Goal: Task Accomplishment & Management: Use online tool/utility

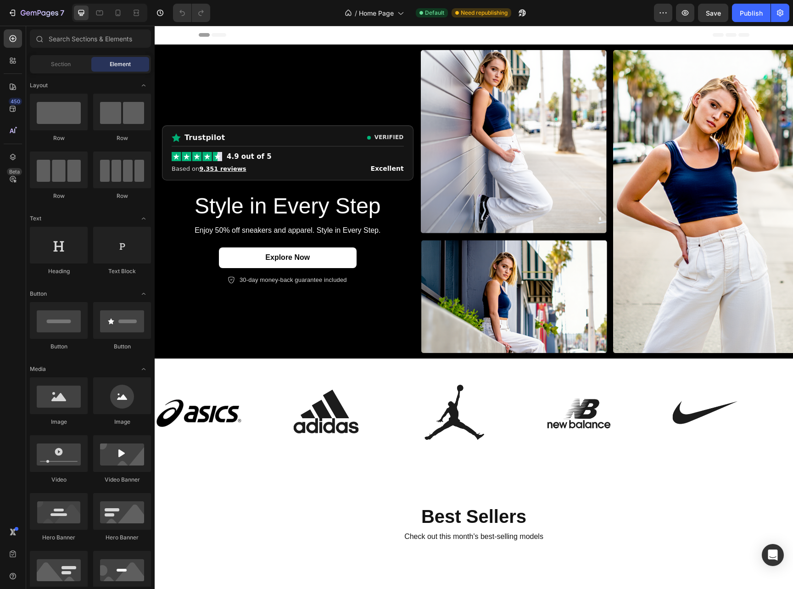
click at [422, 39] on div "Header" at bounding box center [474, 35] width 551 height 18
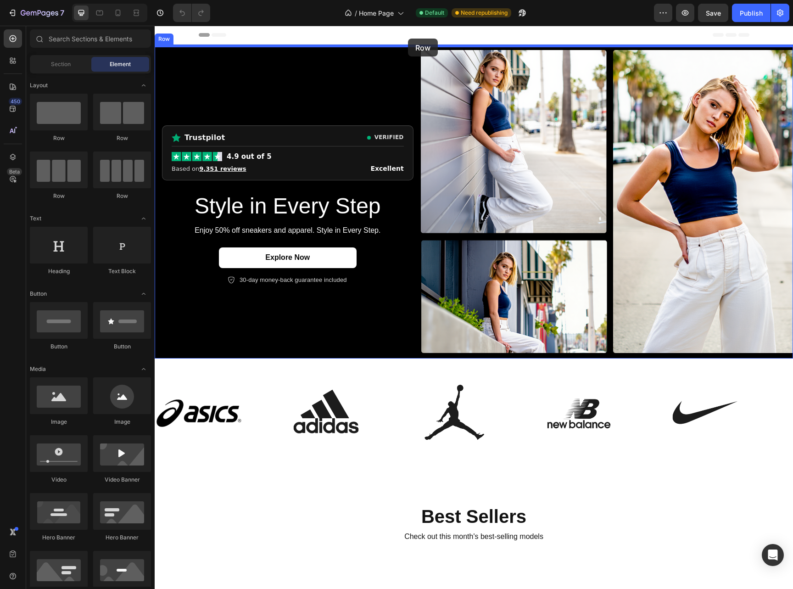
drag, startPoint x: 207, startPoint y: 148, endPoint x: 408, endPoint y: 39, distance: 229.1
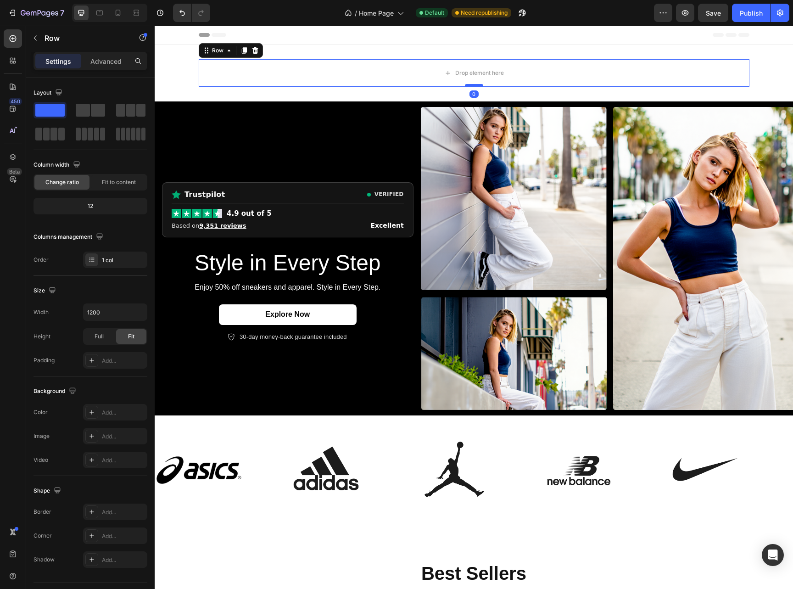
drag, startPoint x: 472, startPoint y: 93, endPoint x: 475, endPoint y: 84, distance: 9.1
click at [475, 84] on div at bounding box center [474, 85] width 18 height 3
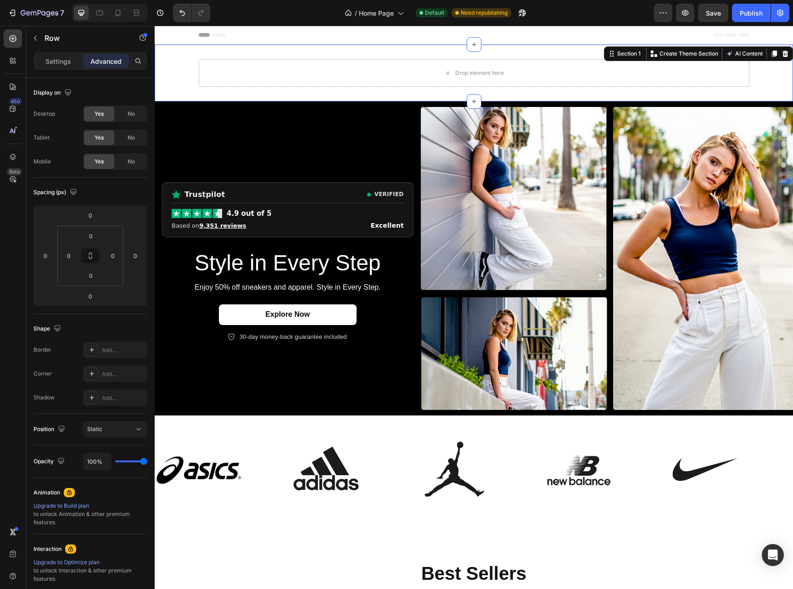
click at [478, 54] on div "Drop element here Row Section 1 You can create reusable sections Create Theme S…" at bounding box center [474, 73] width 639 height 57
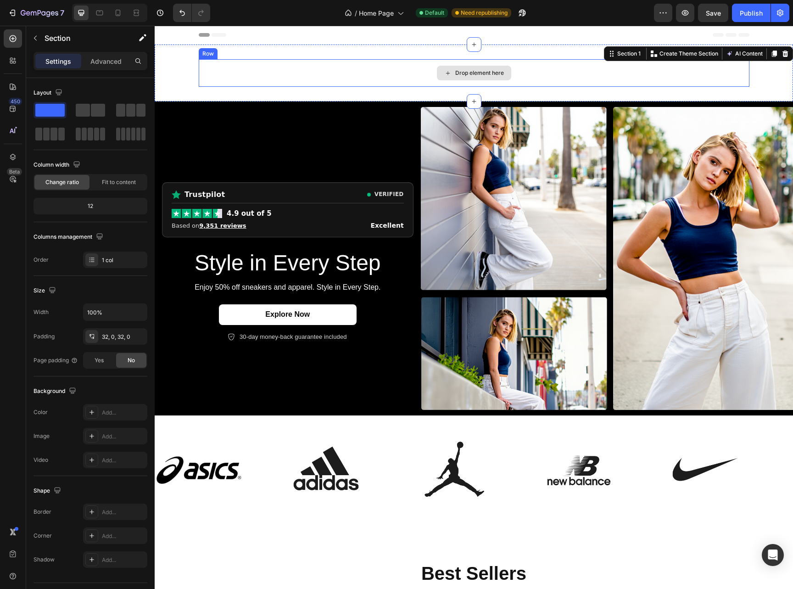
click at [546, 69] on div "Drop element here" at bounding box center [474, 73] width 551 height 28
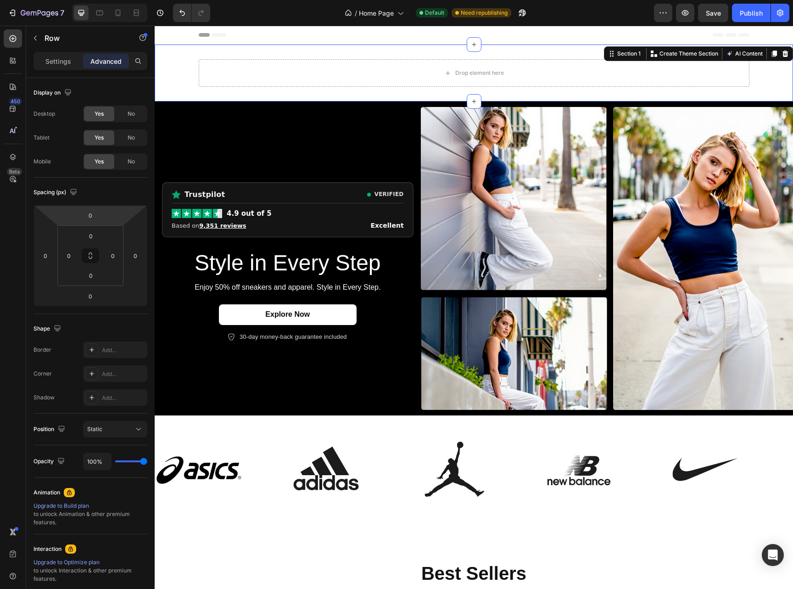
click at [378, 94] on div "Drop element here Row Section 1 You can create reusable sections Create Theme S…" at bounding box center [474, 73] width 639 height 57
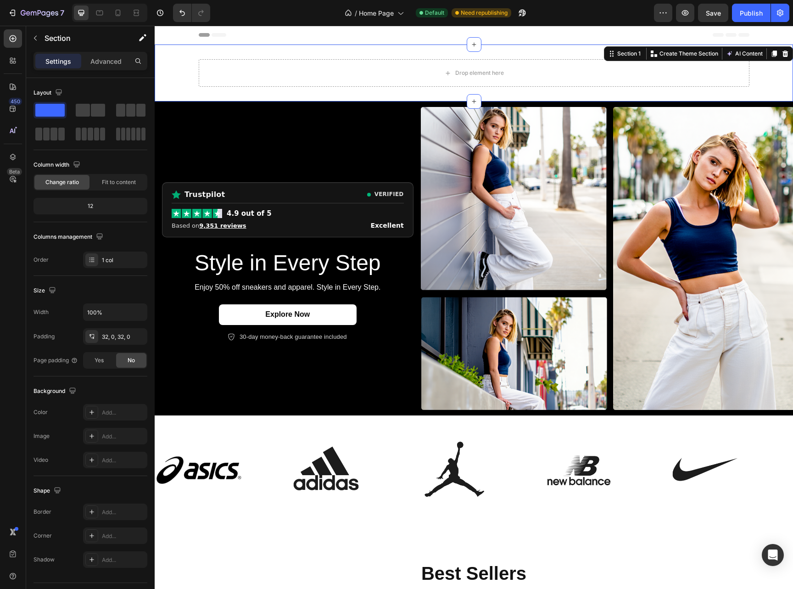
click at [379, 97] on div "Drop element here Row Section 1 You can create reusable sections Create Theme S…" at bounding box center [474, 73] width 639 height 57
click at [191, 70] on div "Drop element here Row" at bounding box center [474, 73] width 639 height 28
click at [299, 69] on div "Drop element here" at bounding box center [474, 73] width 551 height 28
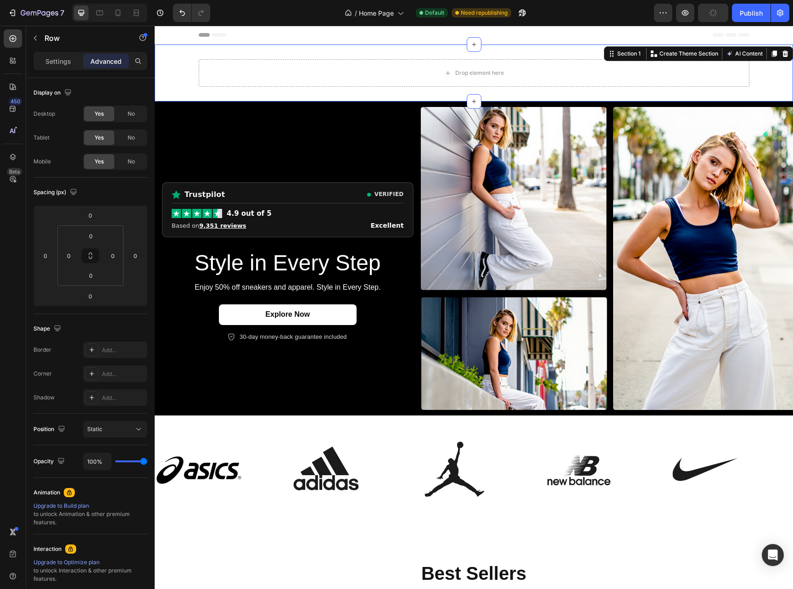
click at [180, 92] on div "Drop element here Row Section 1 You can create reusable sections Create Theme S…" at bounding box center [474, 73] width 639 height 57
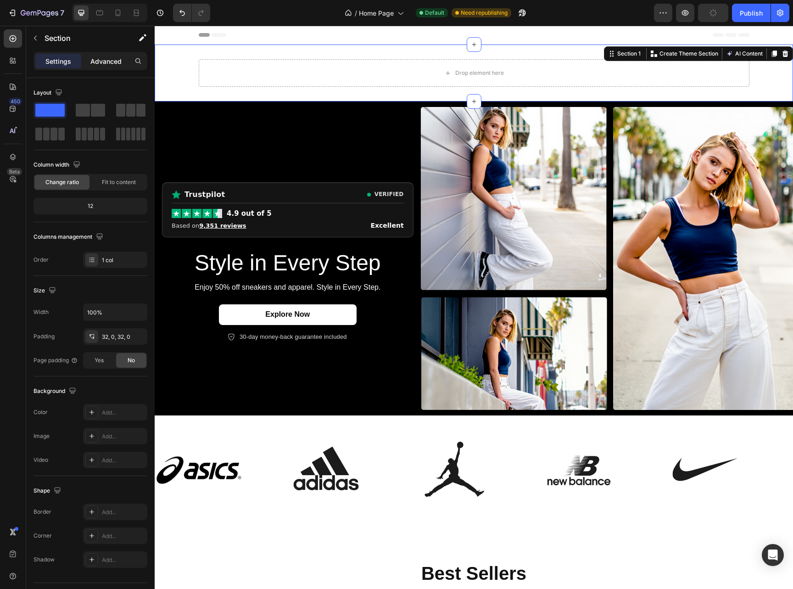
click at [110, 57] on p "Advanced" at bounding box center [105, 61] width 31 height 10
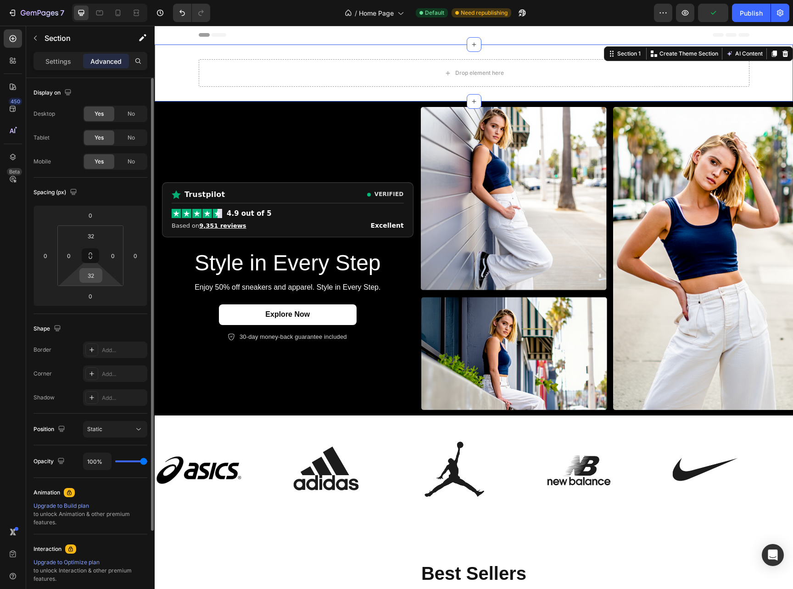
click at [101, 274] on div "32" at bounding box center [90, 275] width 23 height 15
click at [101, 273] on div "32" at bounding box center [90, 275] width 23 height 15
click at [98, 274] on input "32" at bounding box center [91, 276] width 18 height 14
click at [97, 275] on input "32" at bounding box center [91, 276] width 18 height 14
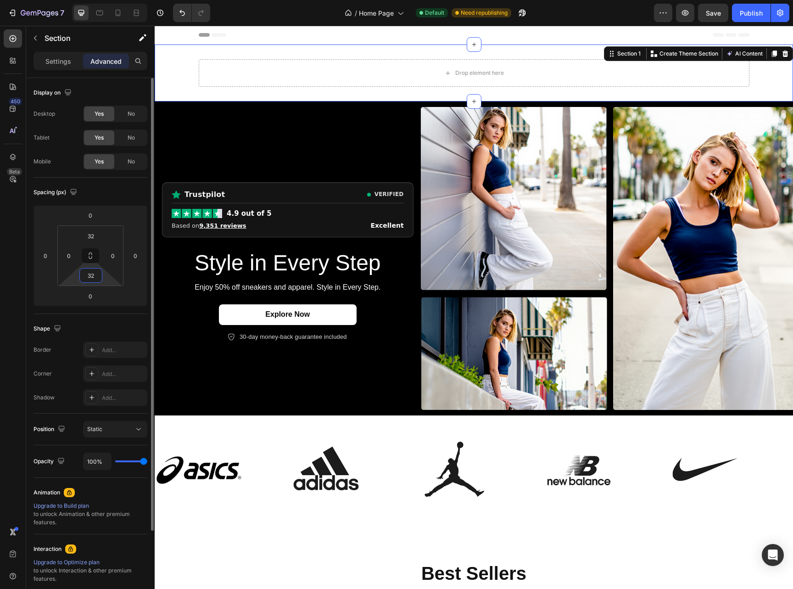
click at [97, 275] on input "32" at bounding box center [91, 276] width 18 height 14
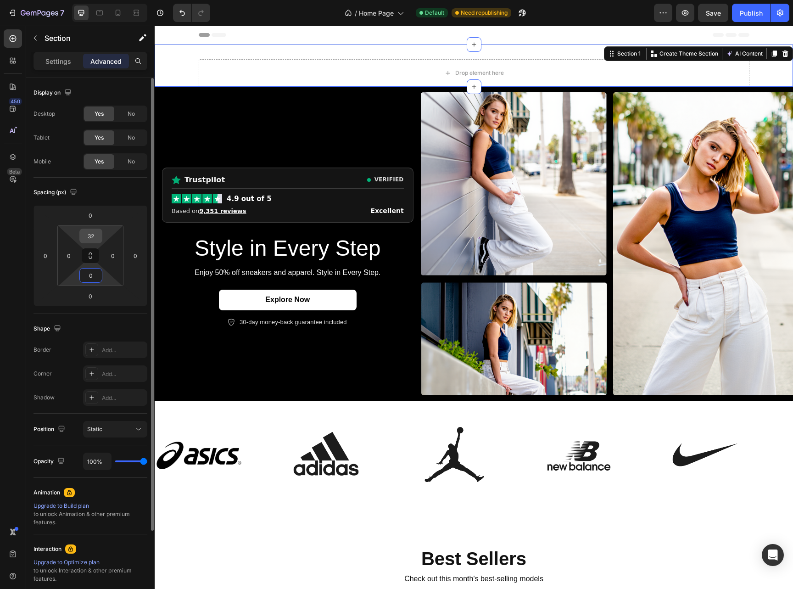
type input "0"
click at [87, 238] on input "32" at bounding box center [91, 236] width 18 height 14
click at [87, 237] on input "32" at bounding box center [91, 236] width 18 height 14
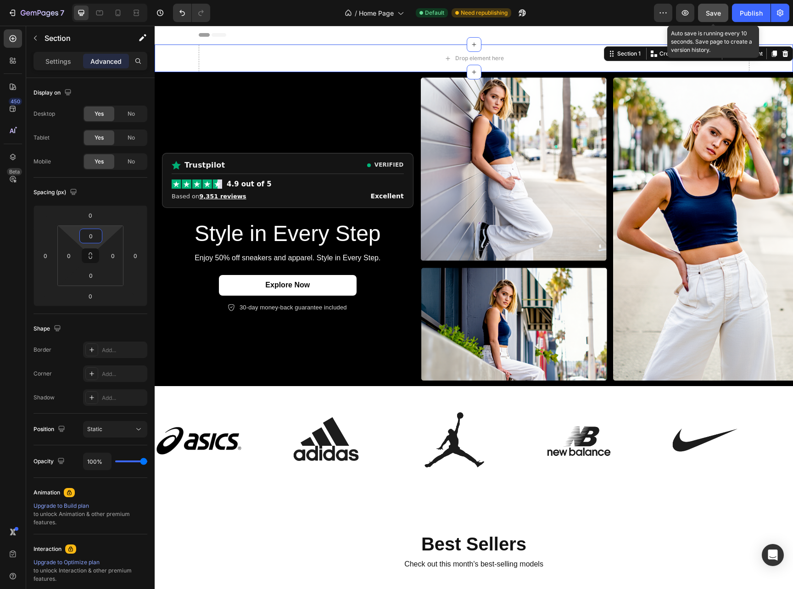
type input "0"
click at [719, 14] on span "Save" at bounding box center [713, 13] width 15 height 8
click at [753, 13] on div "Publish" at bounding box center [751, 13] width 23 height 10
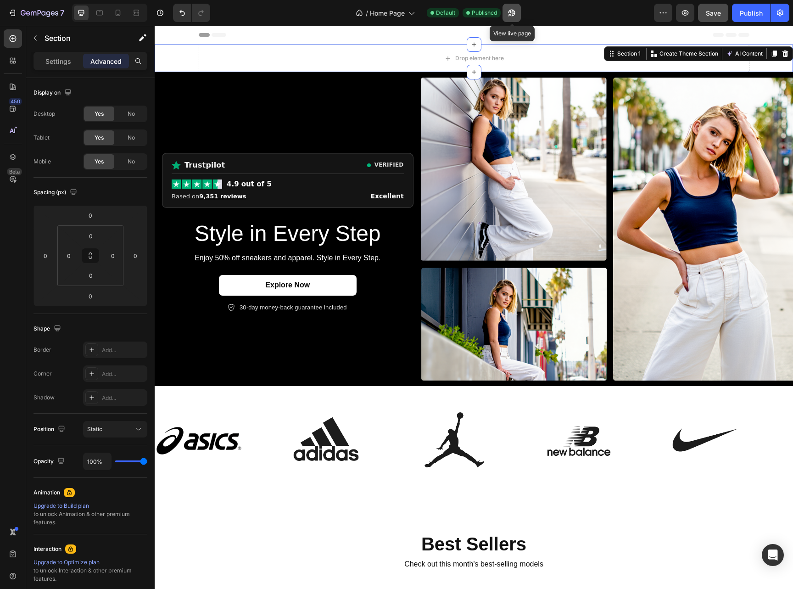
click at [519, 17] on button "button" at bounding box center [512, 13] width 18 height 18
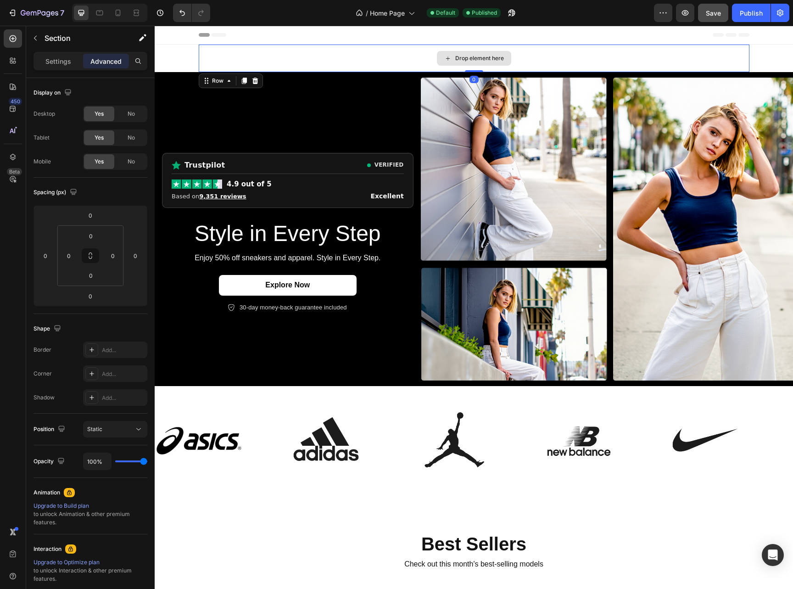
click at [431, 59] on div "Drop element here" at bounding box center [474, 59] width 551 height 28
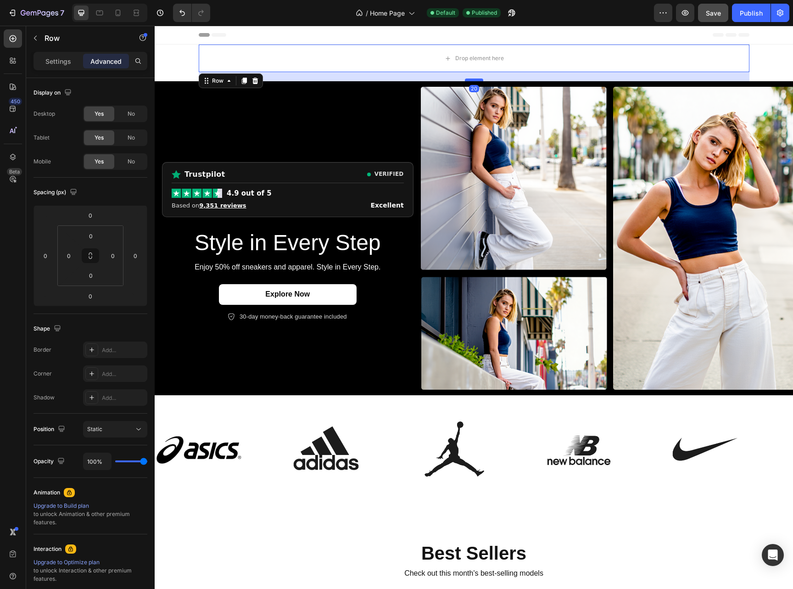
drag, startPoint x: 469, startPoint y: 70, endPoint x: 468, endPoint y: 79, distance: 9.3
click at [468, 79] on div at bounding box center [474, 80] width 18 height 3
type input "20"
click at [719, 16] on span "Save" at bounding box center [713, 13] width 15 height 8
click at [753, 12] on div "Publish" at bounding box center [751, 13] width 23 height 10
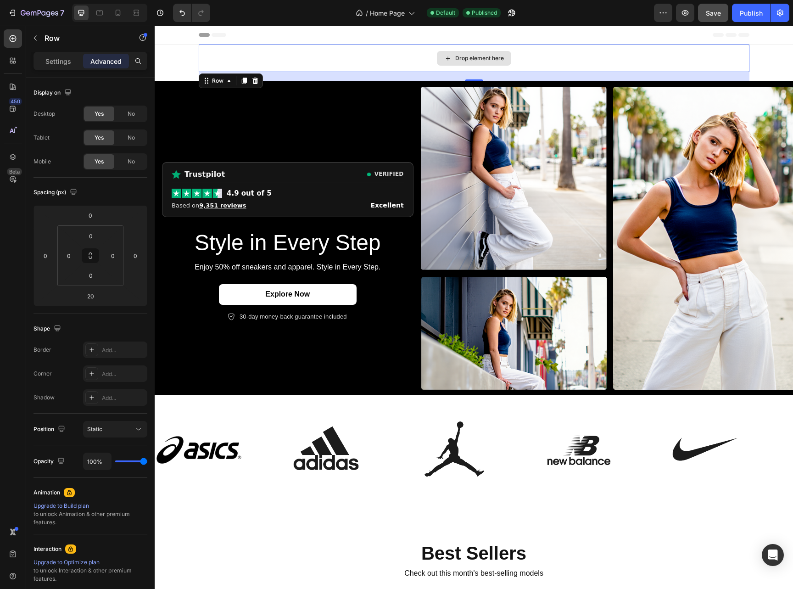
click at [484, 49] on div "Drop element here" at bounding box center [474, 59] width 551 height 28
click at [776, 59] on div "Drop element here Row 20 Section 1" at bounding box center [474, 63] width 639 height 37
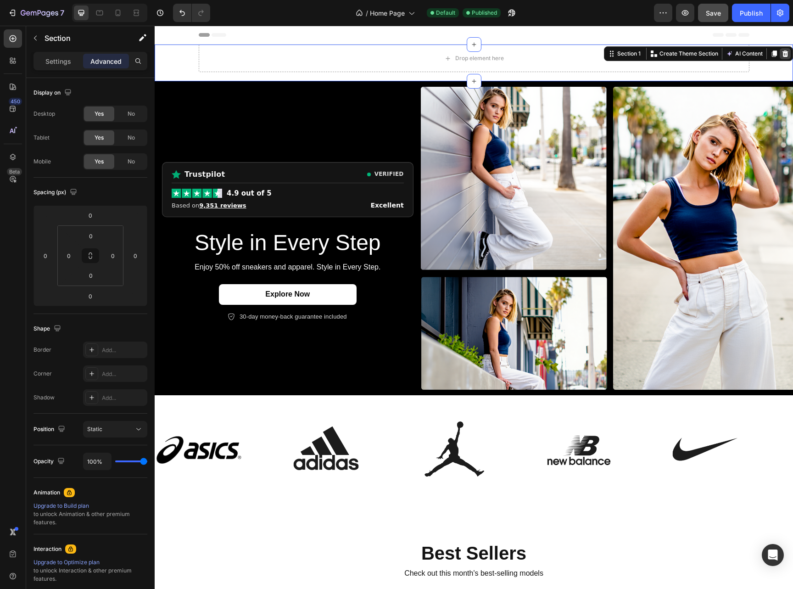
click at [782, 55] on icon at bounding box center [785, 53] width 7 height 7
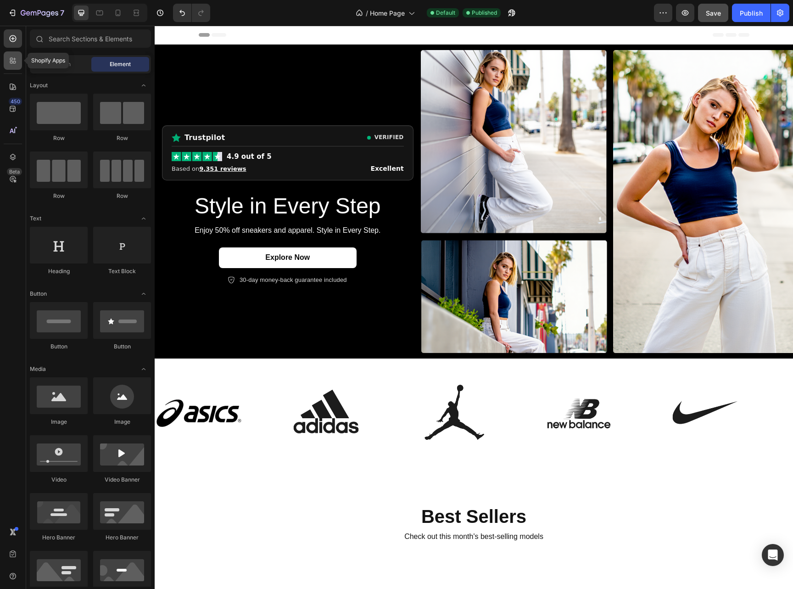
click at [19, 66] on div at bounding box center [13, 60] width 18 height 18
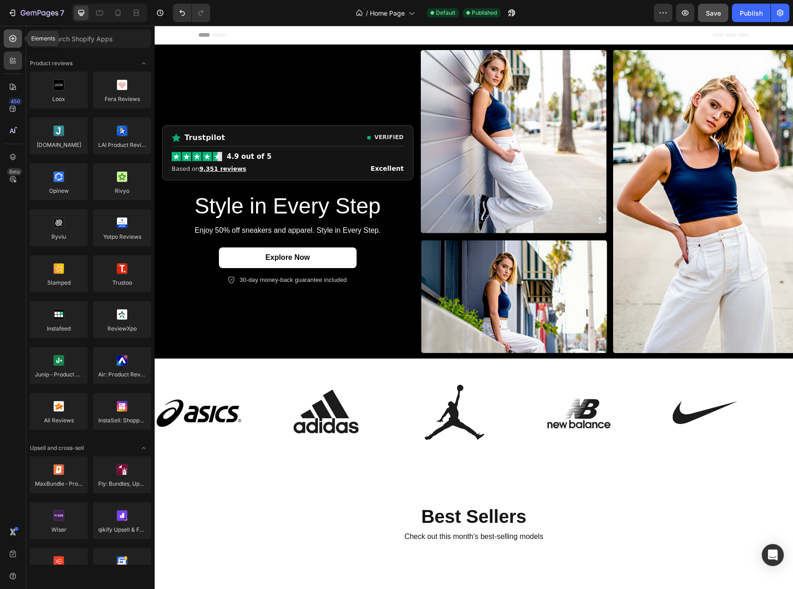
click at [13, 40] on icon at bounding box center [12, 38] width 9 height 9
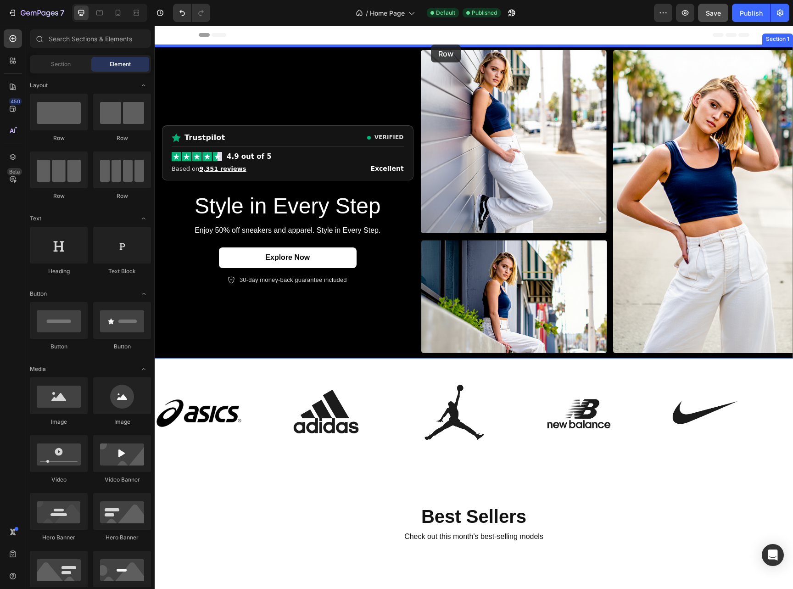
drag, startPoint x: 215, startPoint y: 144, endPoint x: 431, endPoint y: 45, distance: 237.9
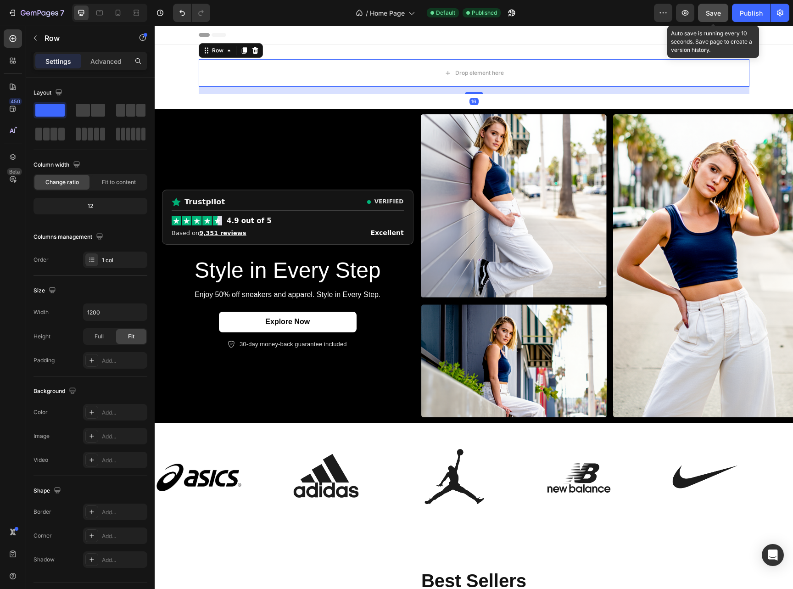
click at [710, 13] on span "Save" at bounding box center [713, 13] width 15 height 8
click at [744, 16] on div "Publish" at bounding box center [751, 13] width 23 height 10
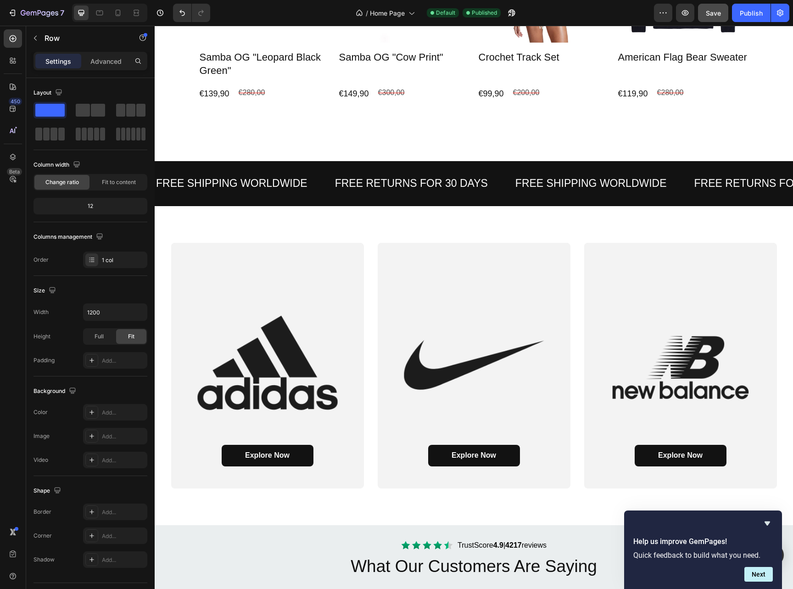
scroll to position [962, 0]
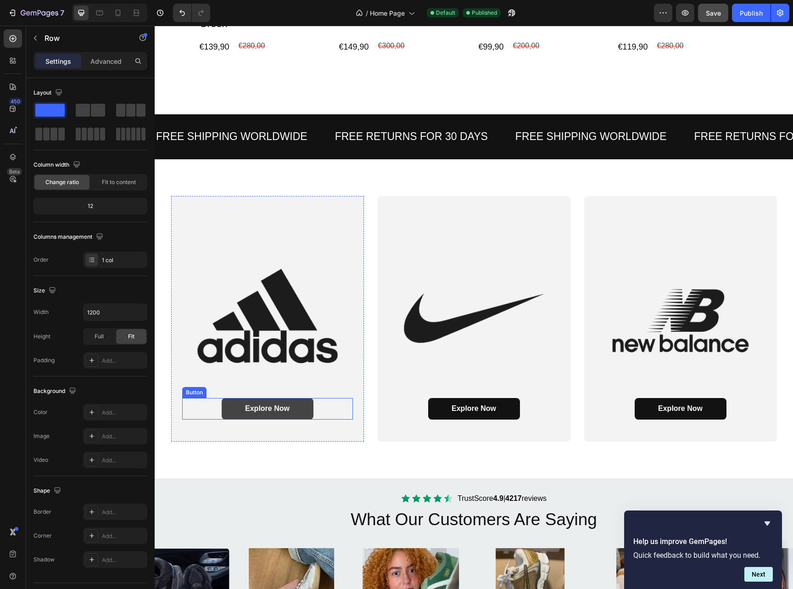
click at [279, 414] on link "Explore Now" at bounding box center [268, 409] width 92 height 22
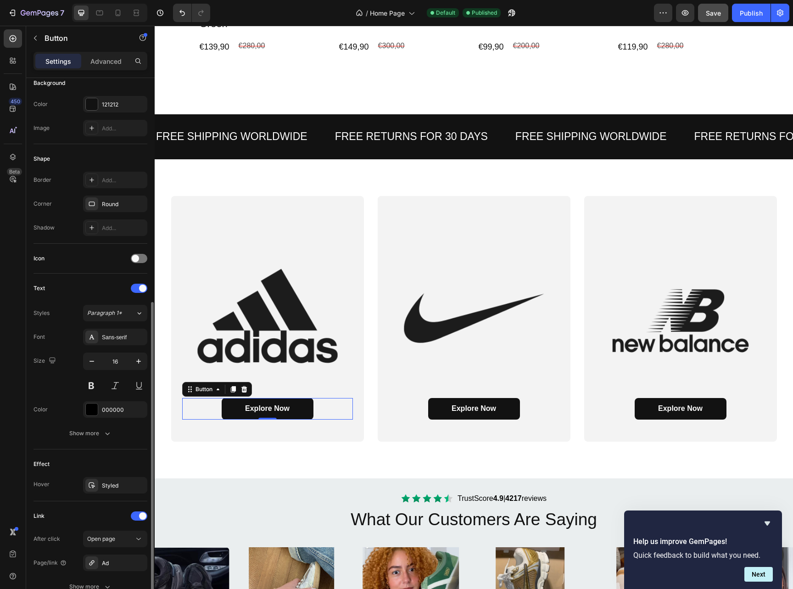
scroll to position [193, 0]
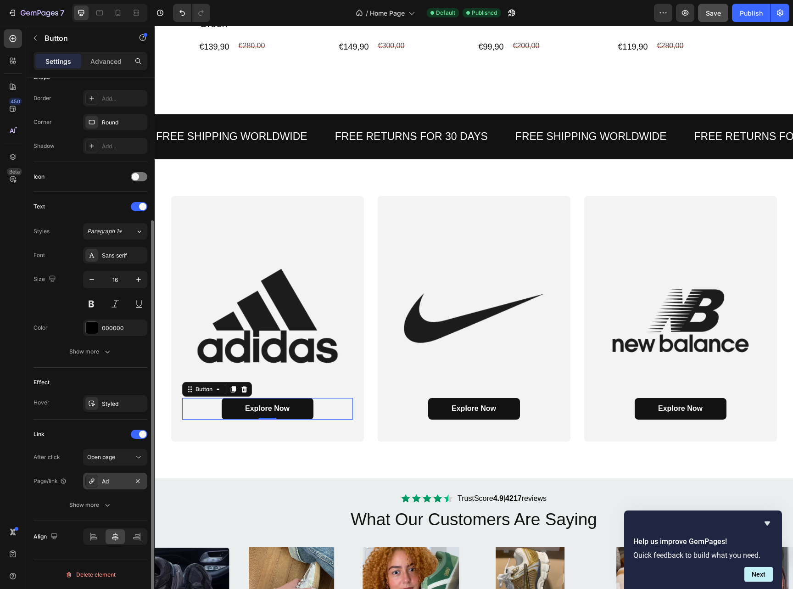
click at [113, 484] on div "Ad" at bounding box center [115, 482] width 27 height 8
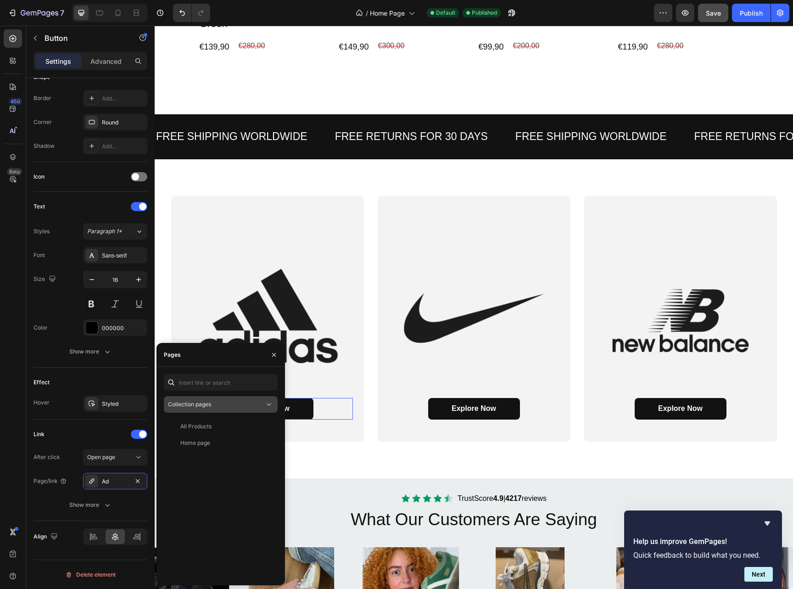
click at [264, 409] on icon at bounding box center [268, 404] width 9 height 9
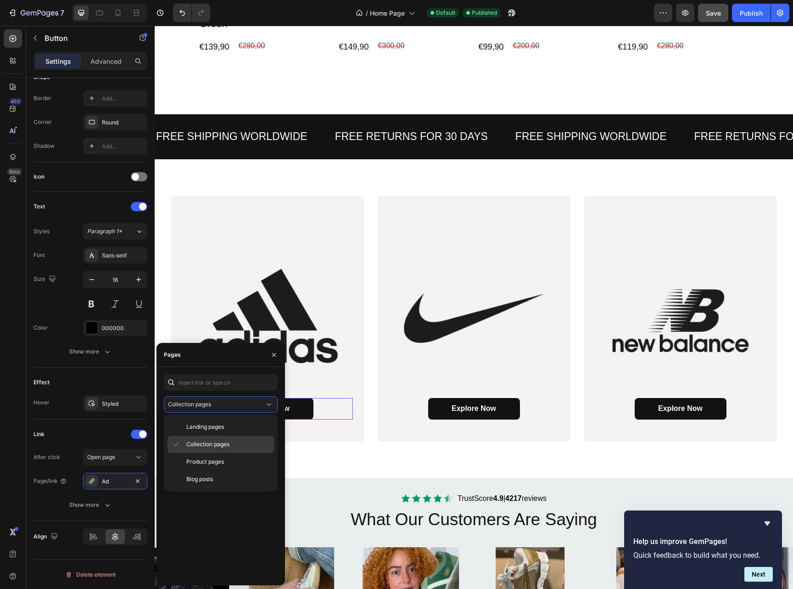
click at [229, 444] on span "Collection pages" at bounding box center [207, 444] width 43 height 8
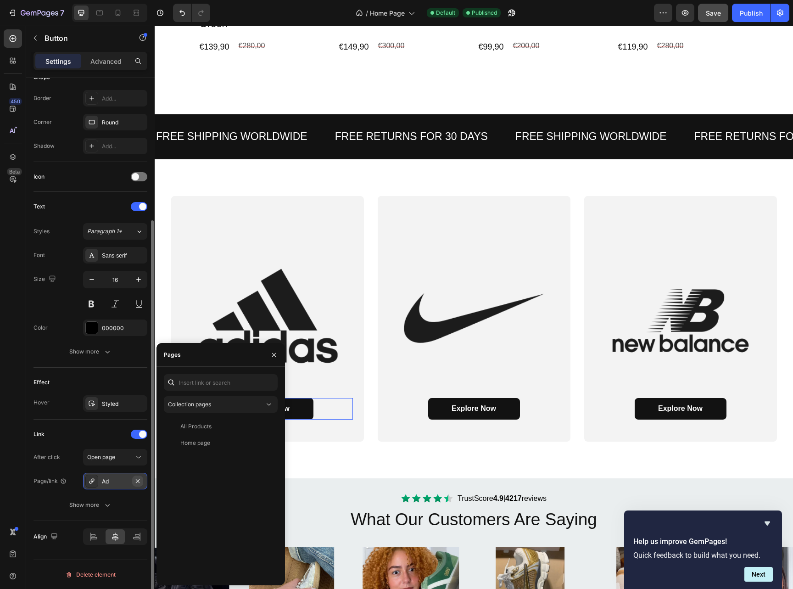
click at [136, 479] on icon "button" at bounding box center [137, 481] width 7 height 7
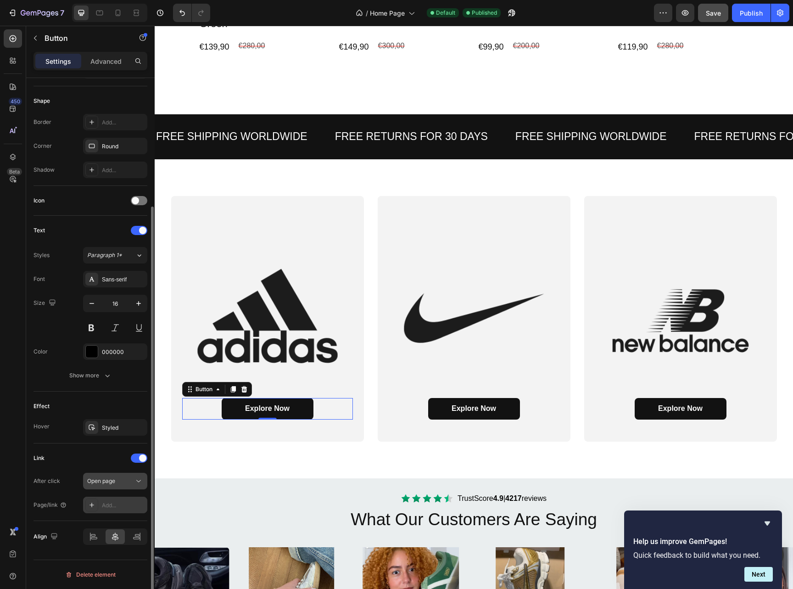
scroll to position [169, 0]
click at [121, 510] on div "Add..." at bounding box center [115, 505] width 64 height 17
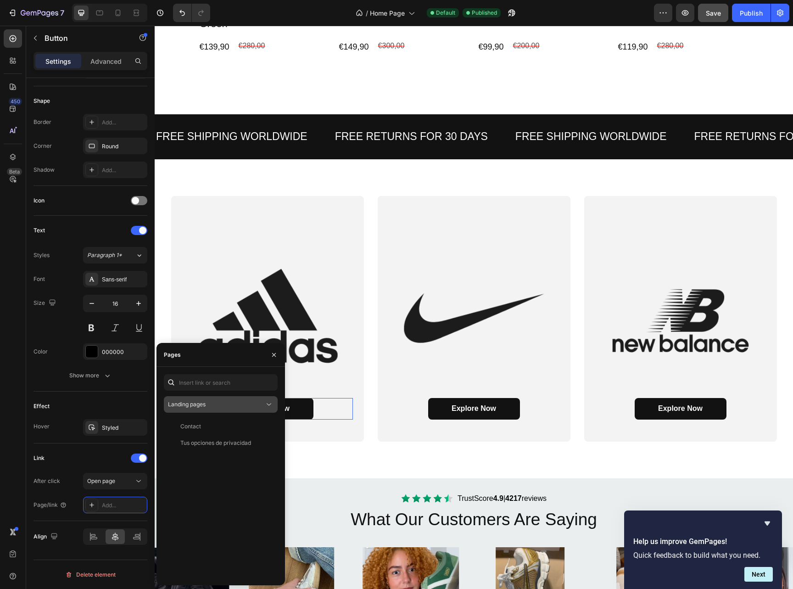
click at [219, 407] on div "Landing pages" at bounding box center [216, 404] width 96 height 8
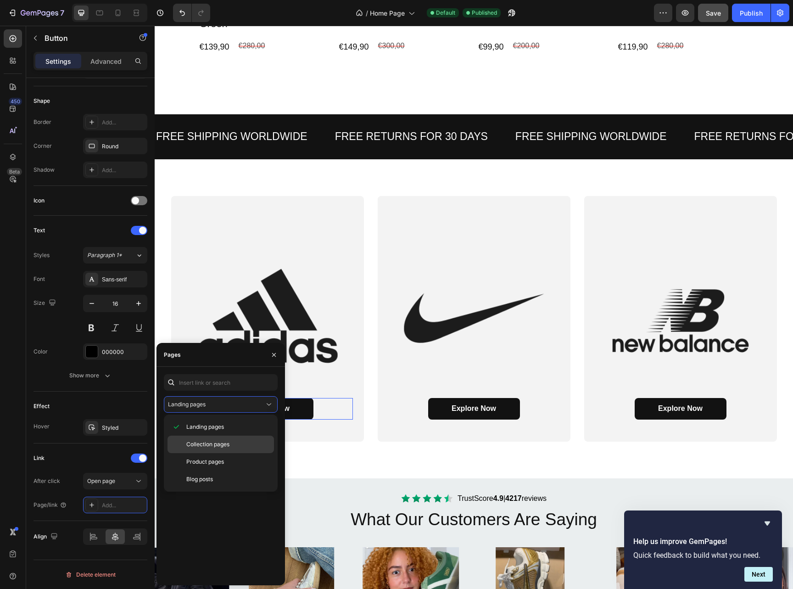
click at [210, 447] on span "Collection pages" at bounding box center [207, 444] width 43 height 8
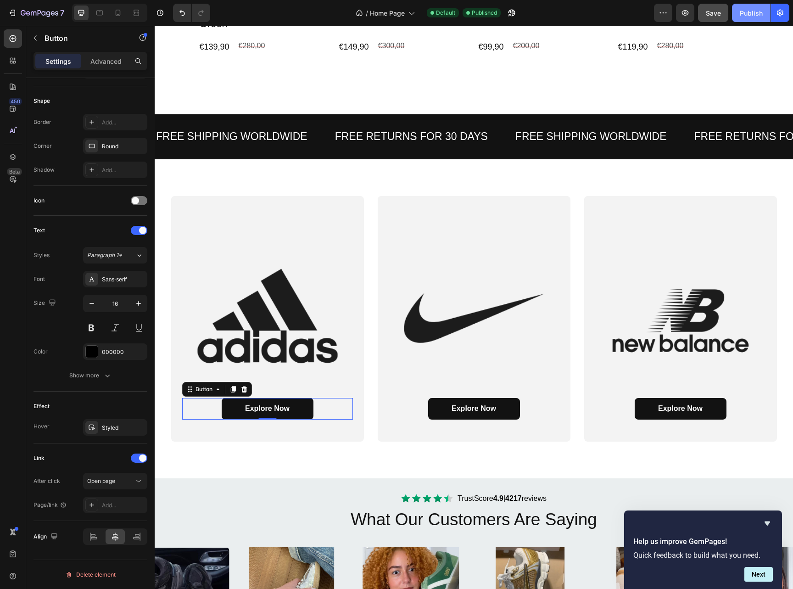
click at [747, 15] on div "Publish" at bounding box center [751, 13] width 23 height 10
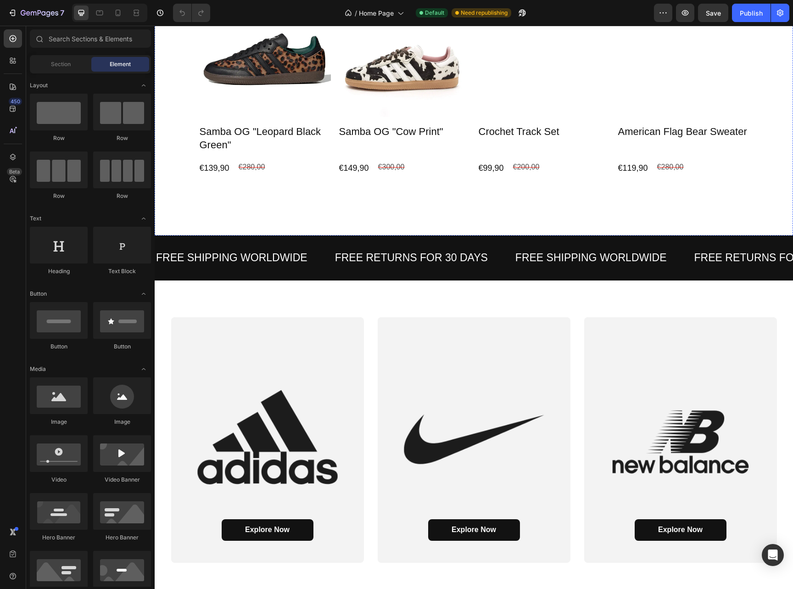
scroll to position [1151, 0]
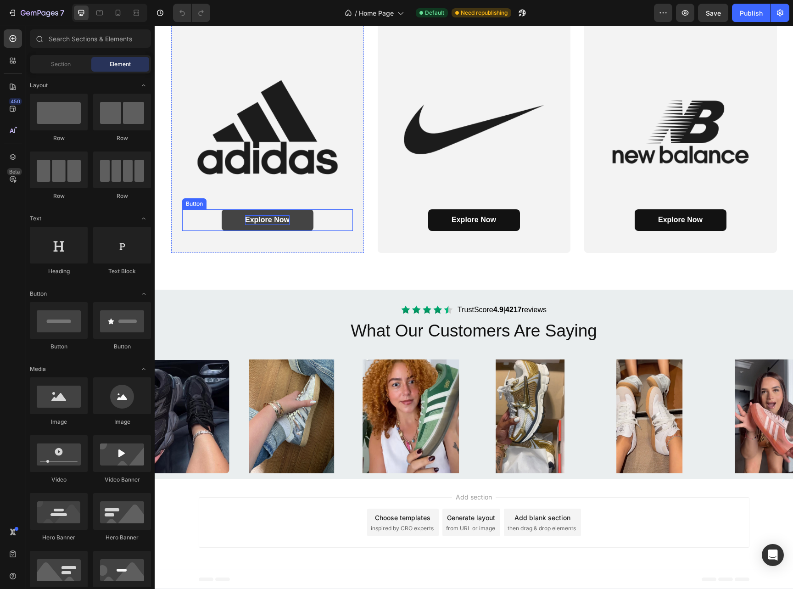
click at [270, 216] on span "Explore Now" at bounding box center [267, 220] width 45 height 8
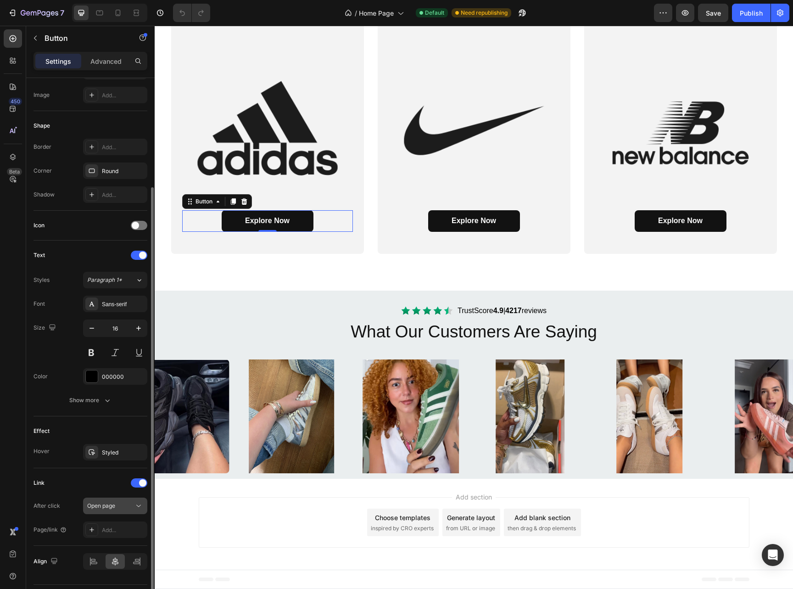
scroll to position [169, 0]
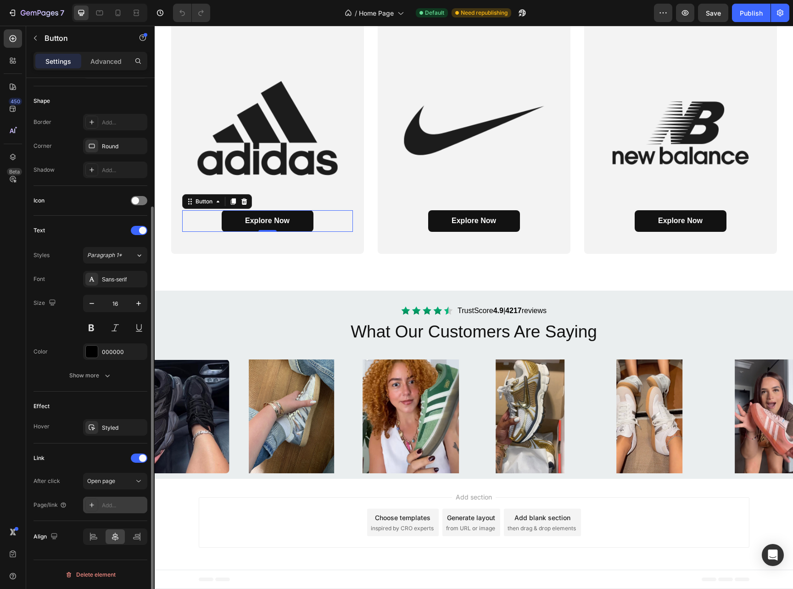
click at [121, 505] on div "Add..." at bounding box center [123, 505] width 43 height 8
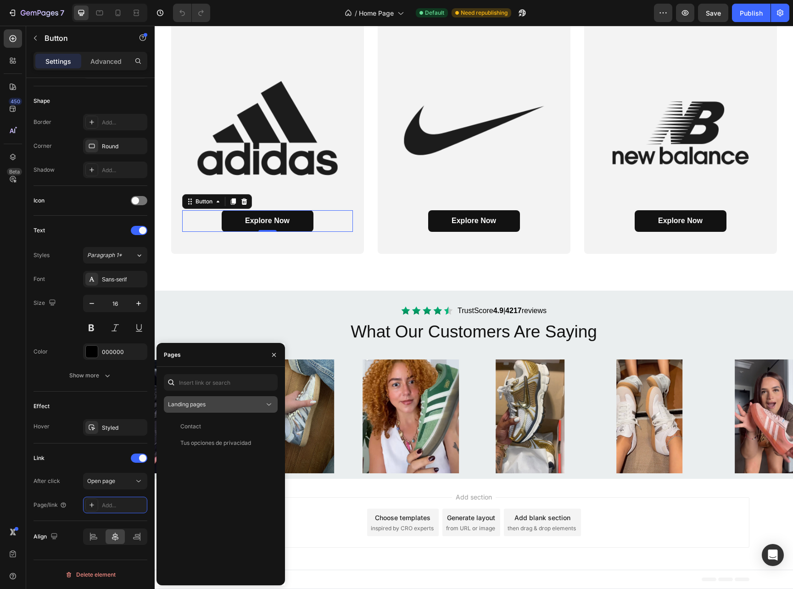
click at [223, 407] on div "Landing pages" at bounding box center [216, 404] width 96 height 8
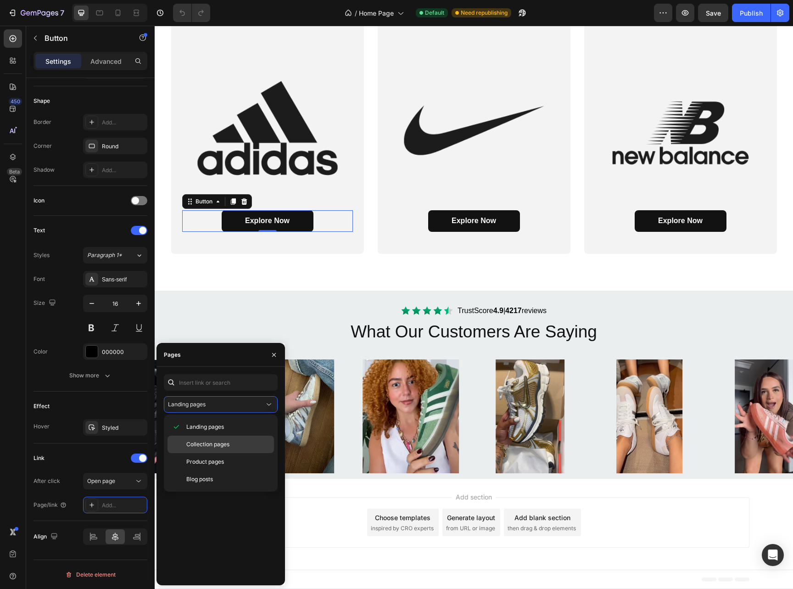
click at [208, 449] on div "Collection pages" at bounding box center [221, 444] width 107 height 17
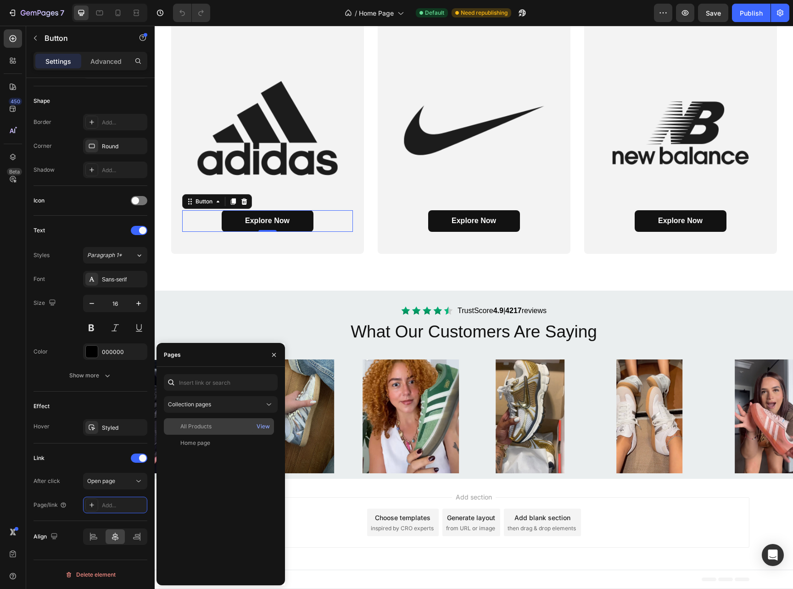
click at [246, 427] on div "All Products" at bounding box center [219, 426] width 103 height 8
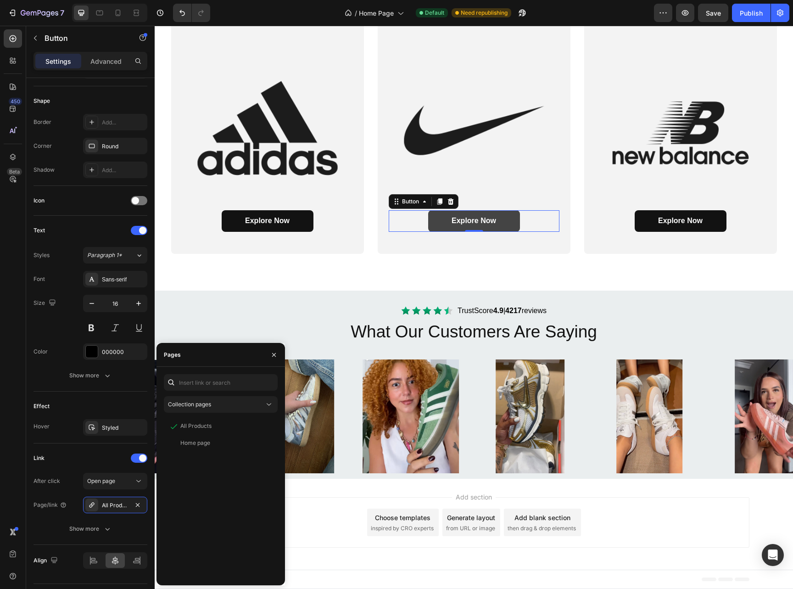
click at [437, 218] on link "Explore Now" at bounding box center [474, 221] width 92 height 22
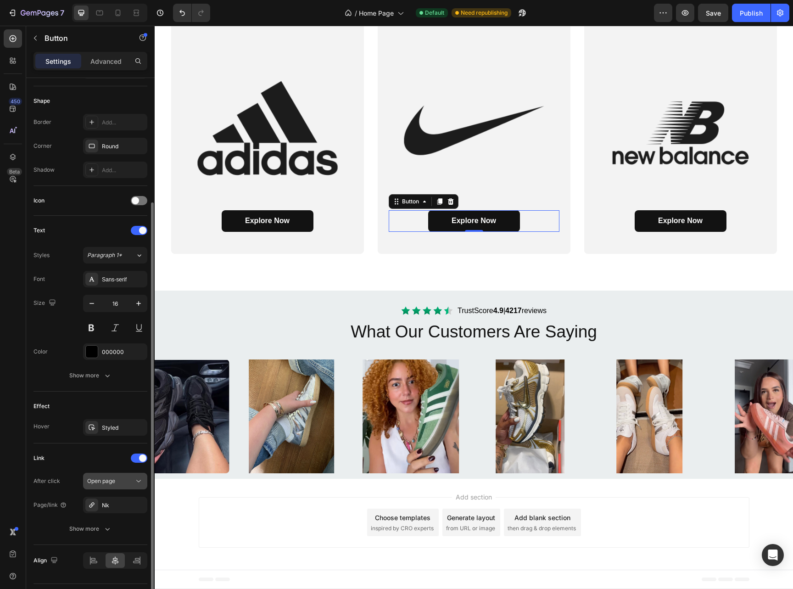
click at [112, 484] on span "Open page" at bounding box center [101, 481] width 28 height 8
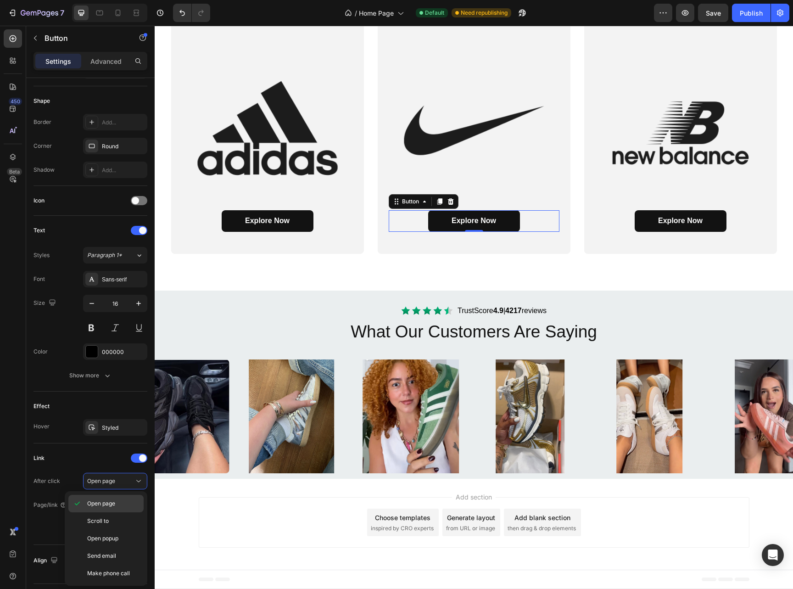
click at [123, 505] on p "Open page" at bounding box center [113, 504] width 52 height 8
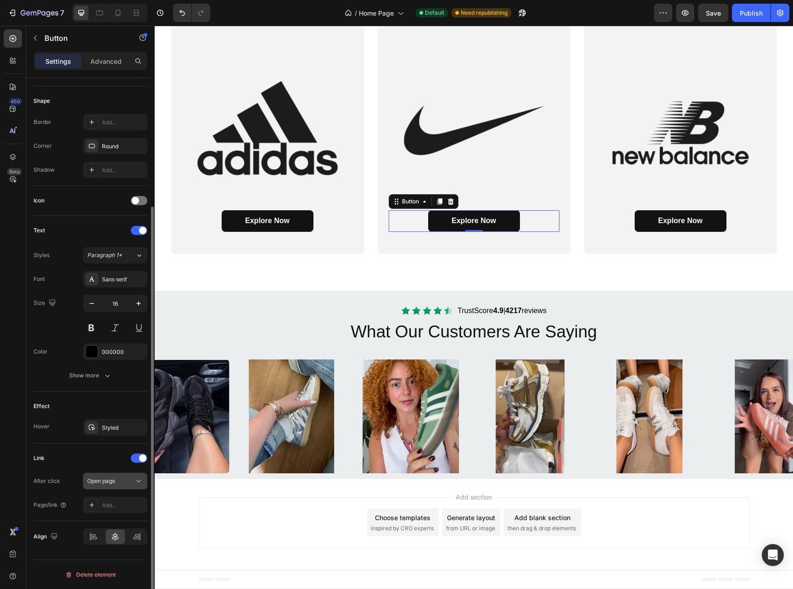
click at [130, 474] on button "Open page" at bounding box center [115, 481] width 64 height 17
click at [128, 478] on div "Open page" at bounding box center [110, 481] width 47 height 8
click at [119, 487] on button "Open page" at bounding box center [115, 481] width 64 height 17
click at [120, 511] on div "Add..." at bounding box center [115, 505] width 64 height 17
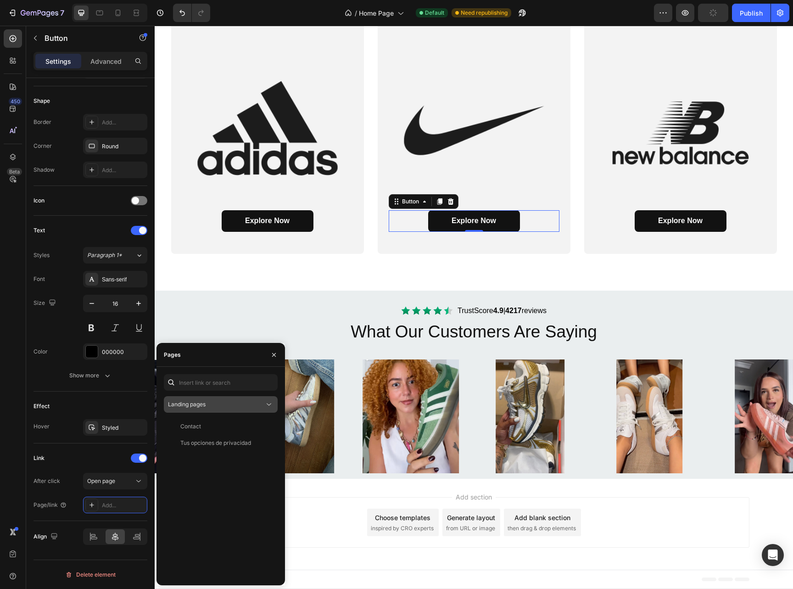
click at [222, 405] on div "Landing pages" at bounding box center [216, 404] width 96 height 8
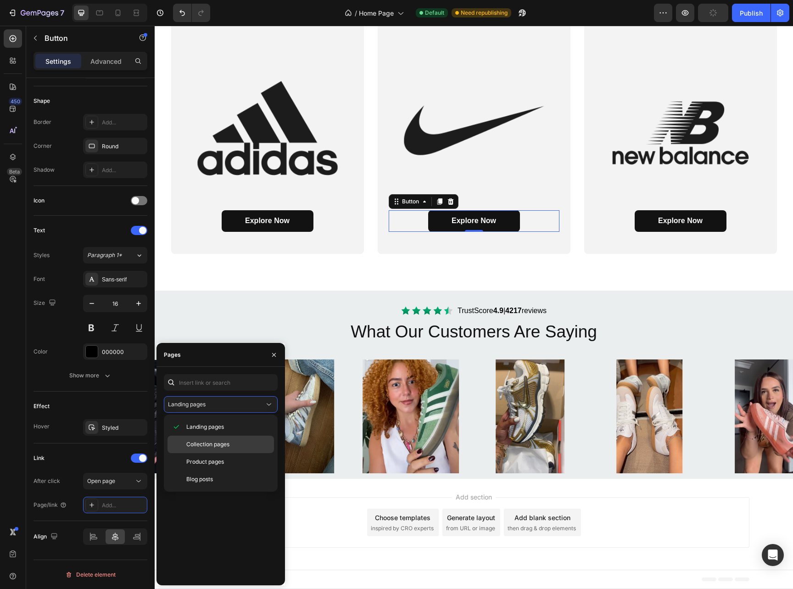
click at [216, 447] on span "Collection pages" at bounding box center [207, 444] width 43 height 8
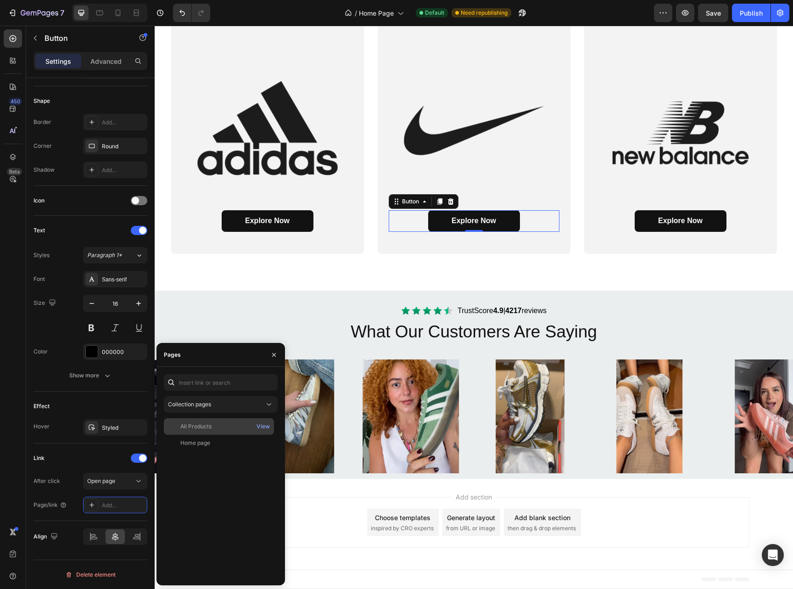
click at [216, 423] on div "All Products" at bounding box center [219, 426] width 103 height 8
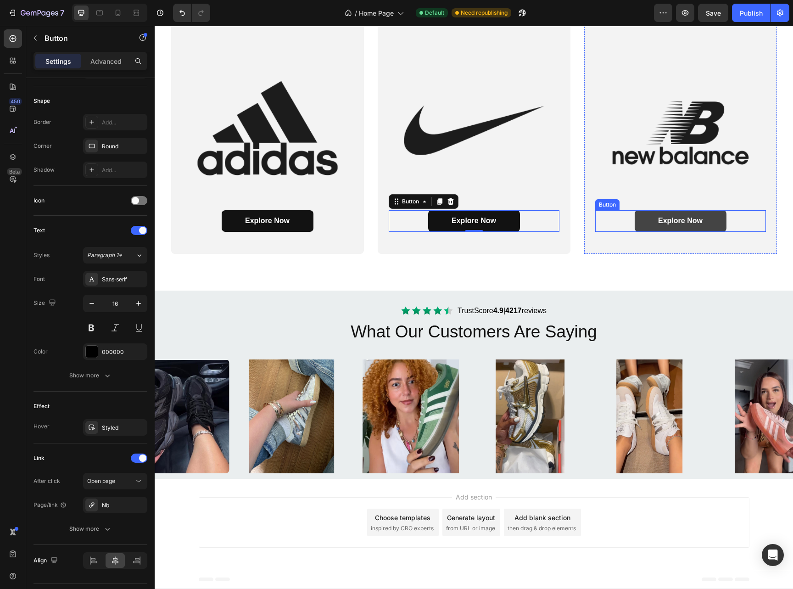
click at [645, 226] on link "Explore Now" at bounding box center [681, 221] width 92 height 22
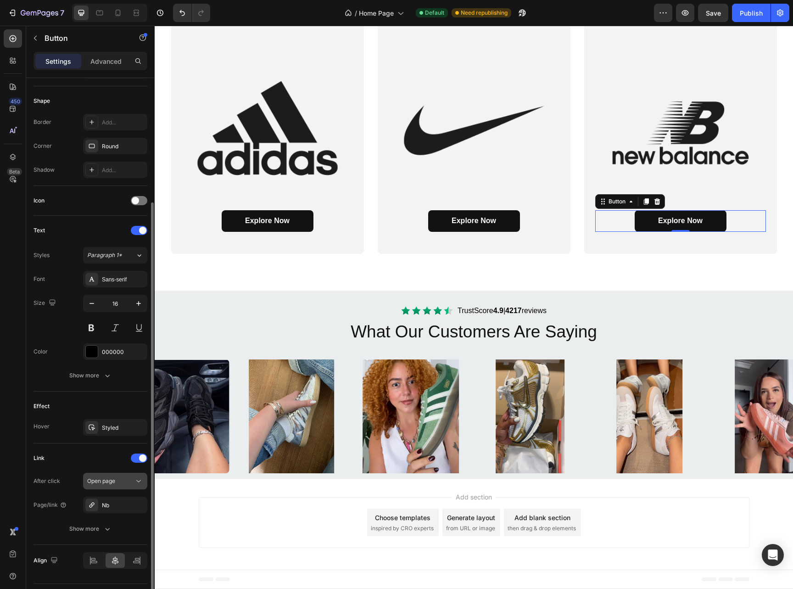
click at [115, 481] on span "Open page" at bounding box center [101, 481] width 28 height 7
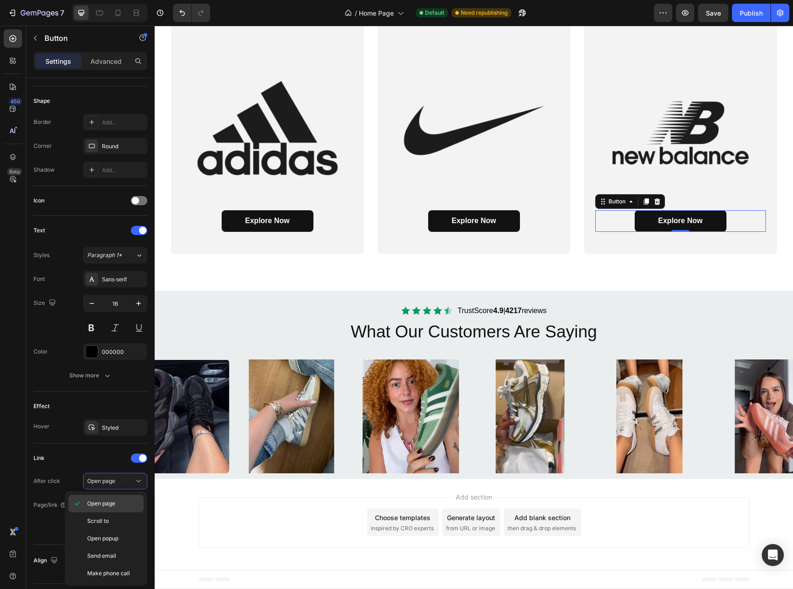
click at [117, 506] on p "Open page" at bounding box center [113, 504] width 52 height 8
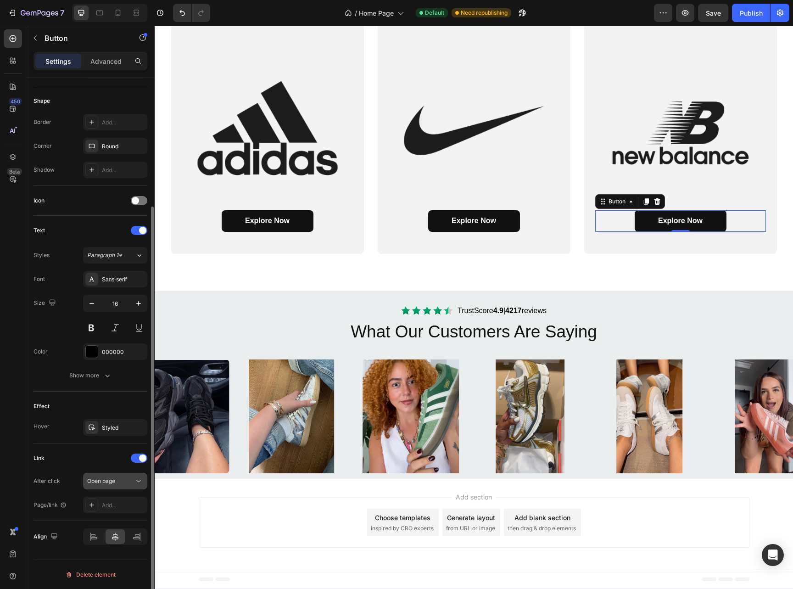
click at [122, 486] on button "Open page" at bounding box center [115, 481] width 64 height 17
click at [125, 484] on div "Open page" at bounding box center [110, 481] width 47 height 8
click at [119, 510] on div "Add..." at bounding box center [115, 505] width 64 height 17
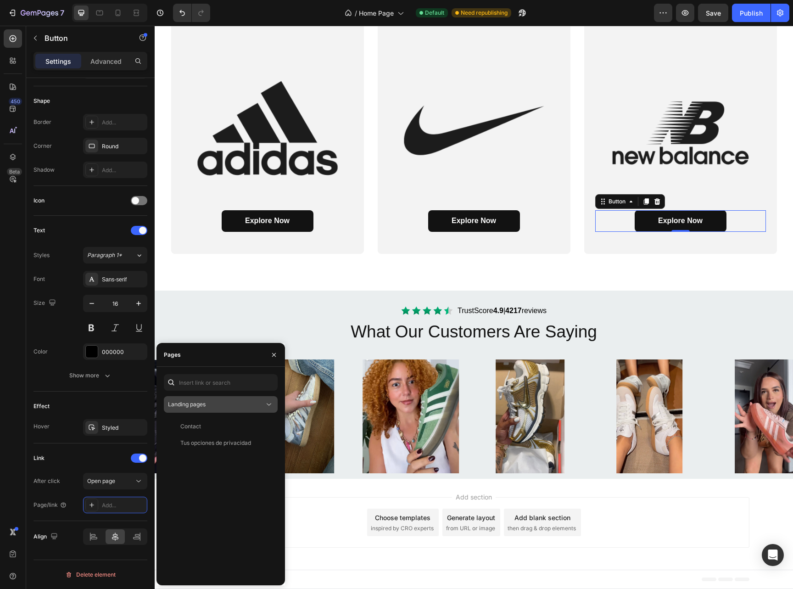
click at [225, 410] on button "Landing pages" at bounding box center [221, 404] width 114 height 17
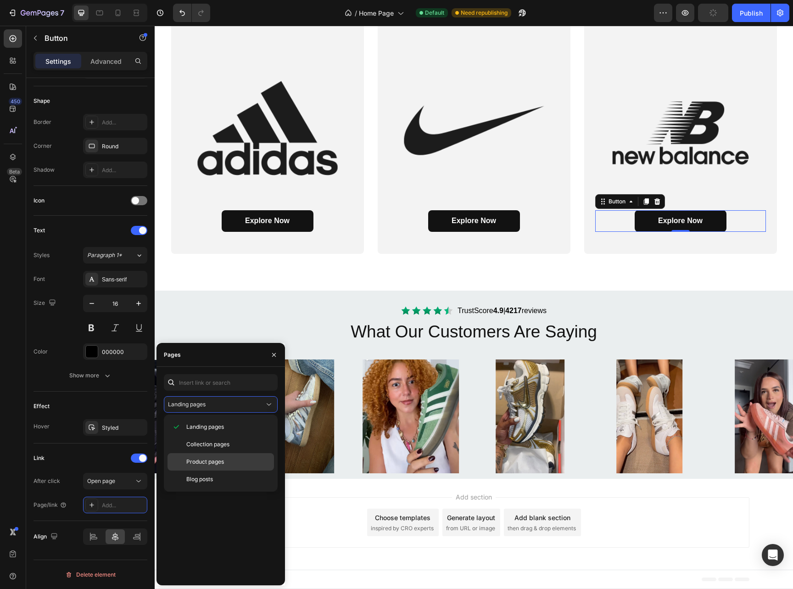
click at [214, 465] on span "Product pages" at bounding box center [205, 462] width 38 height 8
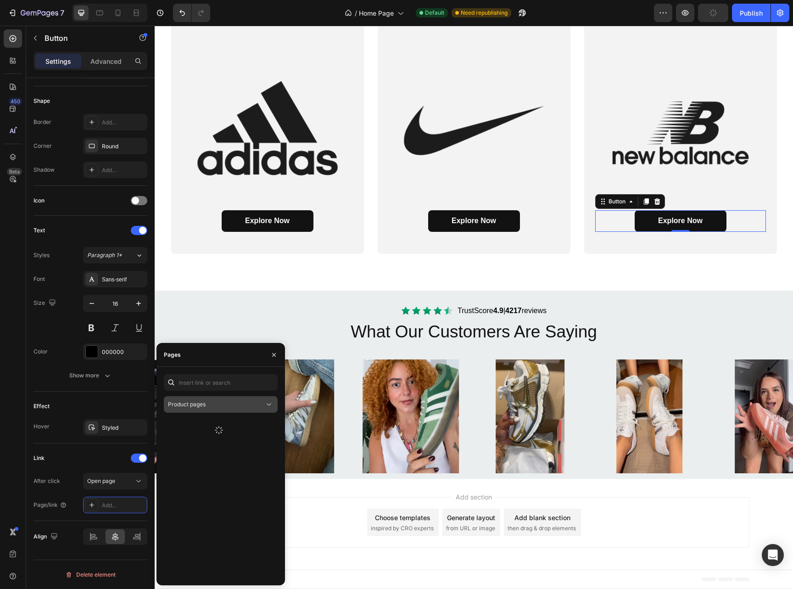
click at [246, 408] on div "Product pages" at bounding box center [216, 404] width 96 height 8
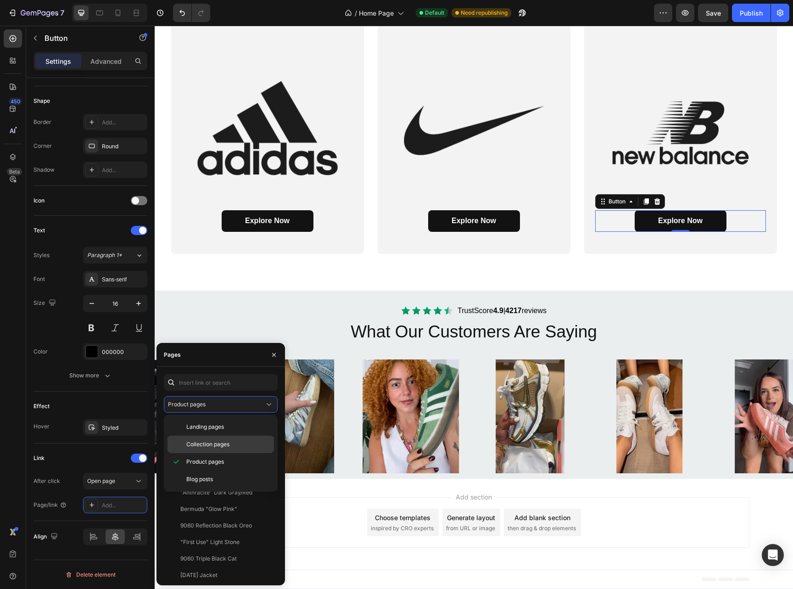
click at [221, 447] on span "Collection pages" at bounding box center [207, 444] width 43 height 8
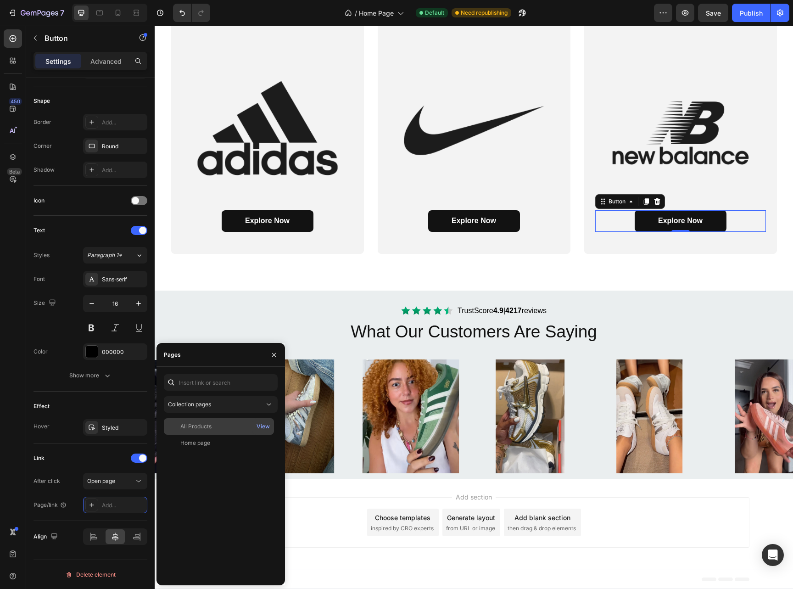
click at [222, 432] on div "All Products View" at bounding box center [219, 426] width 110 height 17
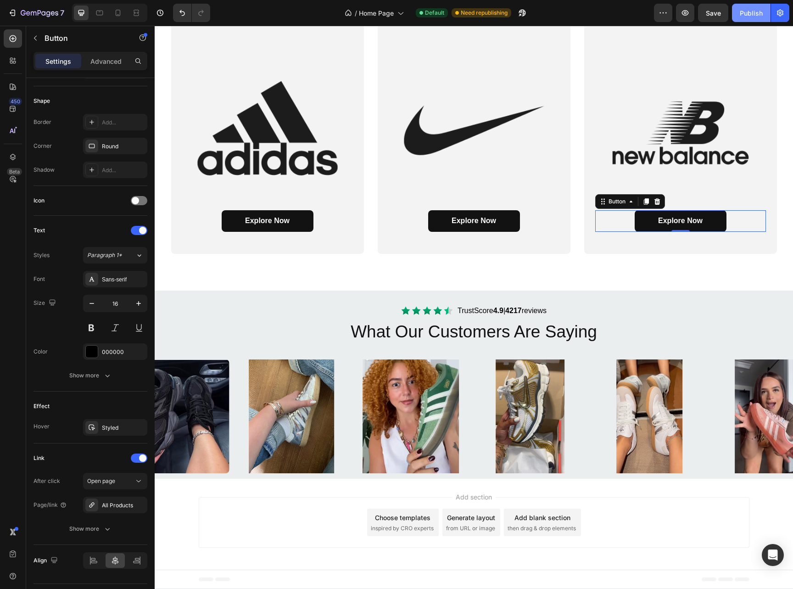
click at [748, 18] on button "Publish" at bounding box center [751, 13] width 39 height 18
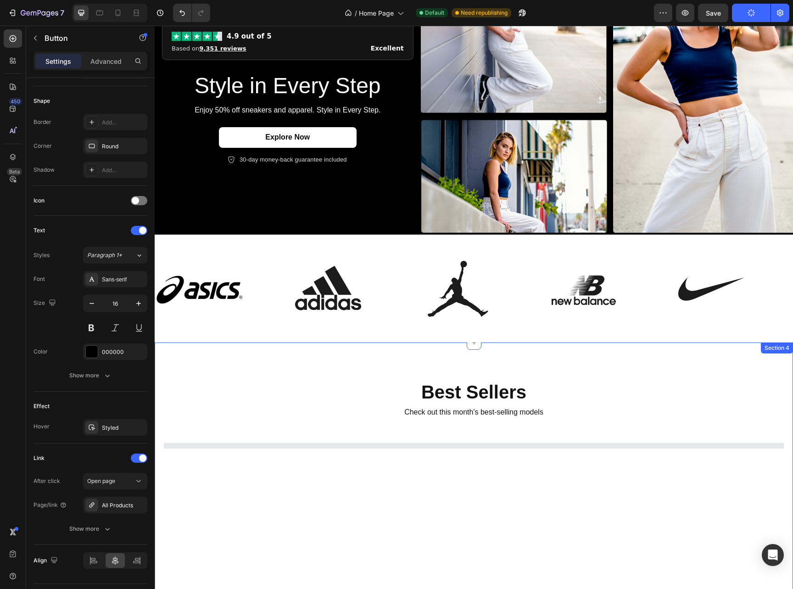
scroll to position [137, 0]
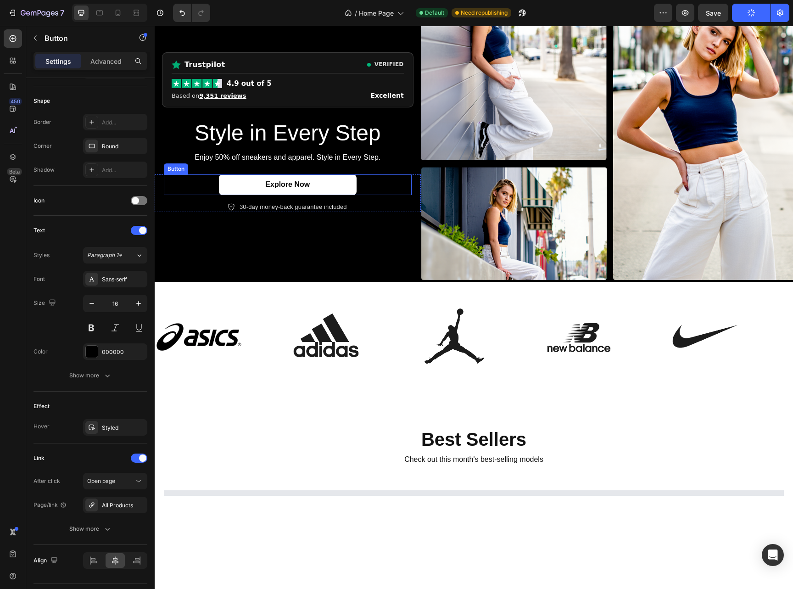
click at [342, 186] on link "Explore Now" at bounding box center [288, 184] width 138 height 21
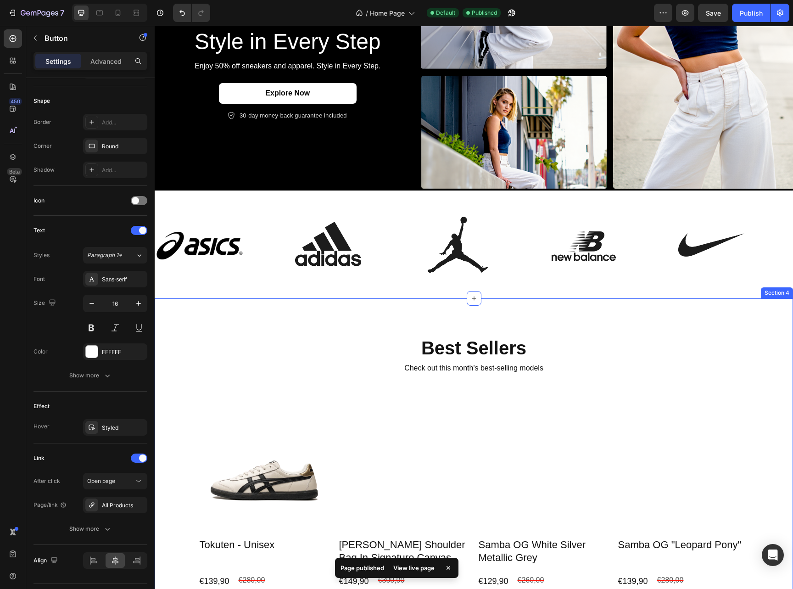
scroll to position [181, 0]
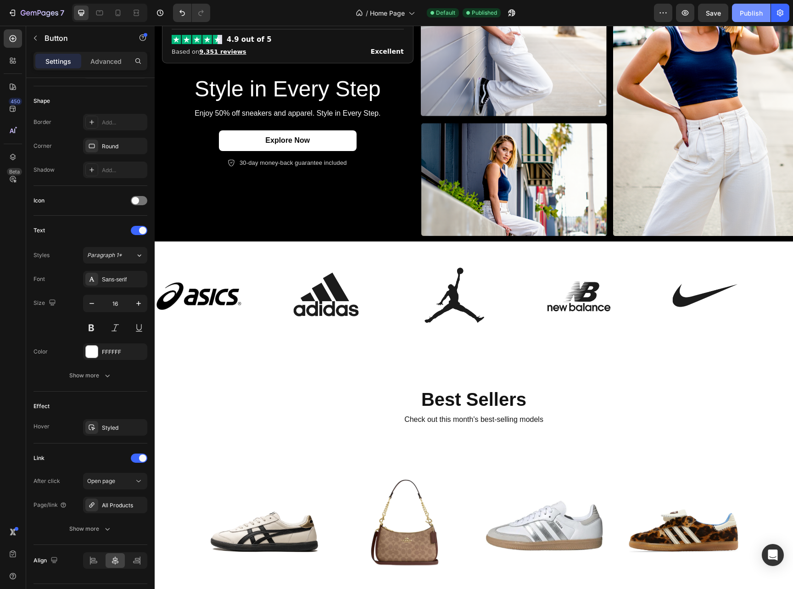
click at [742, 12] on div "Publish" at bounding box center [751, 13] width 23 height 10
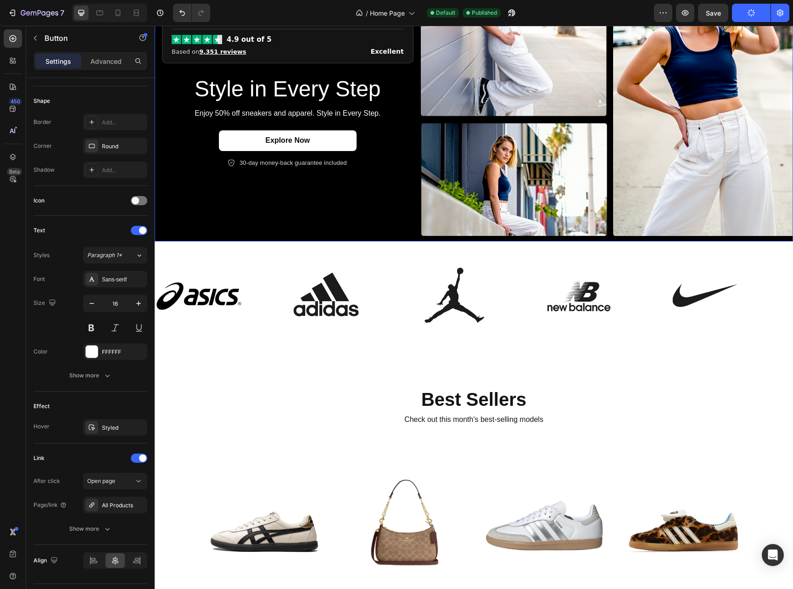
scroll to position [72, 0]
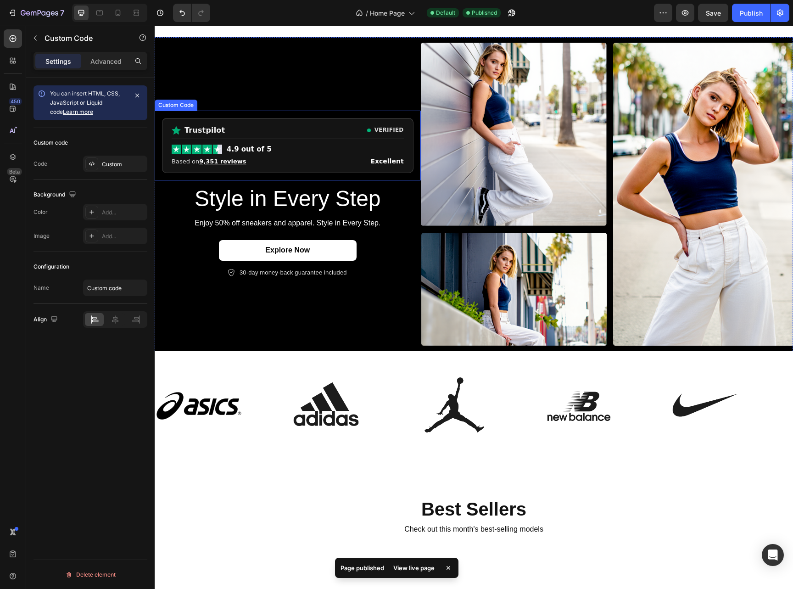
click at [242, 121] on div "Trustpilot VERIFIED 4.9 out of 5 Based on 9,351 reviews Excellent" at bounding box center [288, 146] width 252 height 56
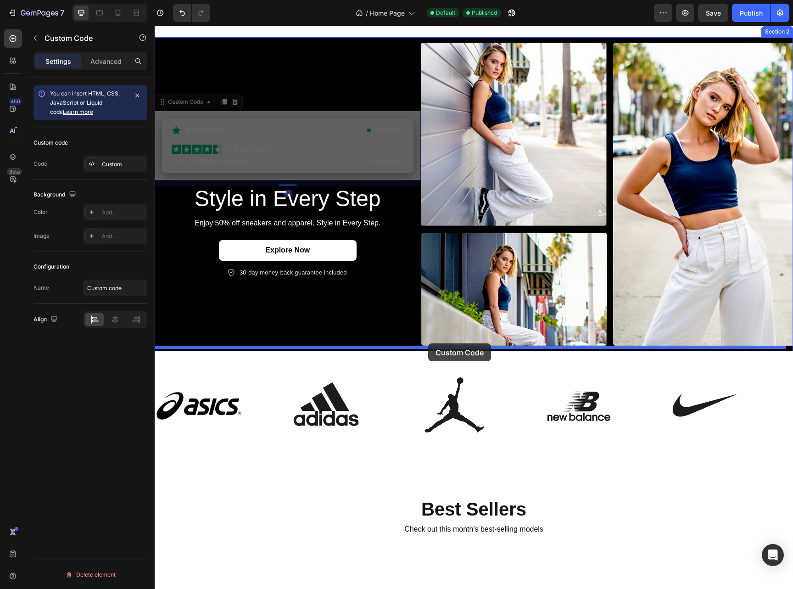
drag, startPoint x: 165, startPoint y: 103, endPoint x: 428, endPoint y: 343, distance: 356.5
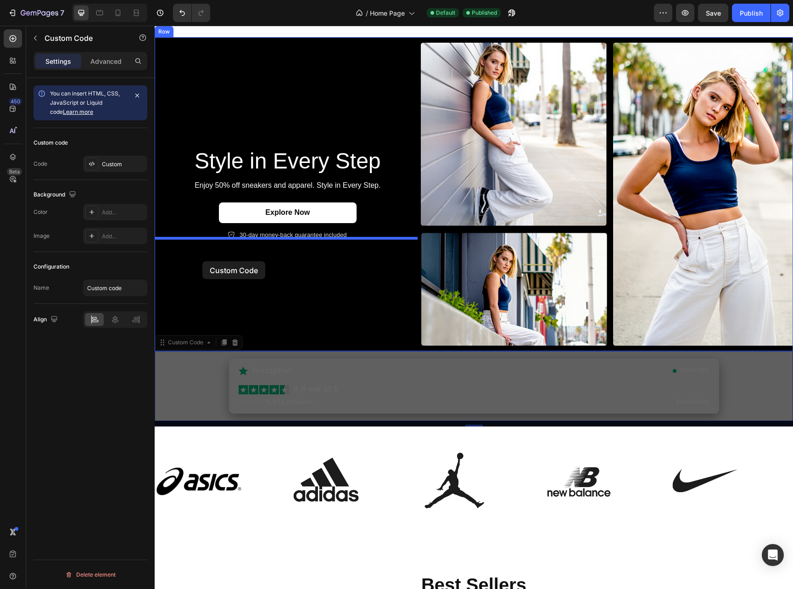
drag, startPoint x: 166, startPoint y: 341, endPoint x: 202, endPoint y: 261, distance: 87.3
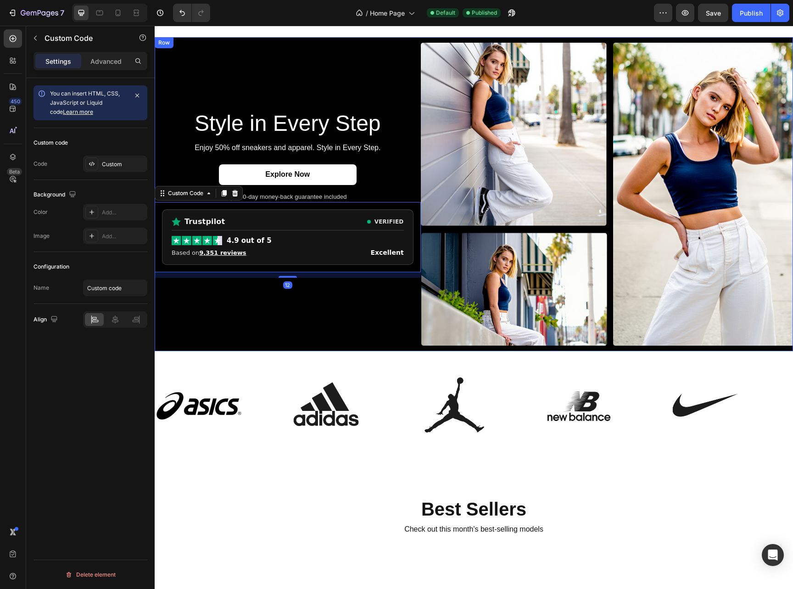
click at [302, 306] on div "Style in Every Step Heading Enjoy 50% off sneakers and apparel. Style in Every …" at bounding box center [288, 194] width 266 height 303
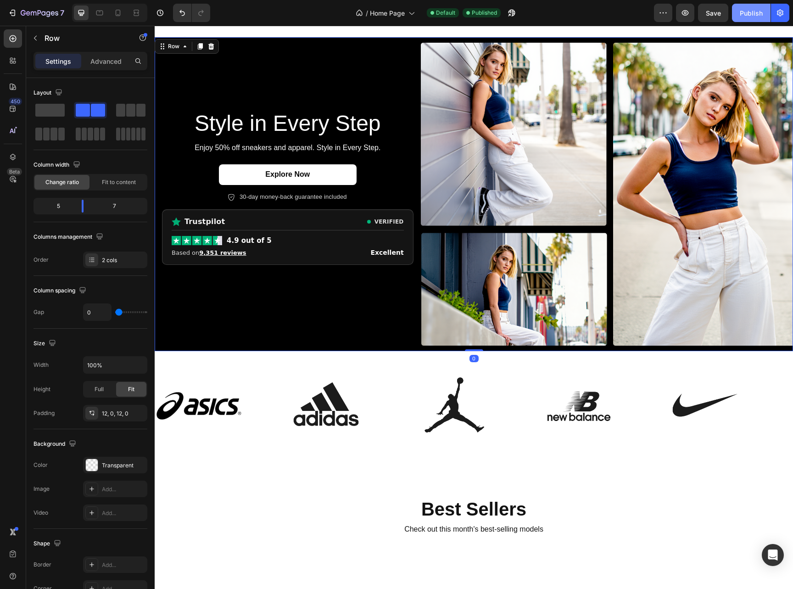
click at [750, 16] on div "Publish" at bounding box center [751, 13] width 23 height 10
click at [515, 13] on icon "button" at bounding box center [511, 13] width 7 height 7
click at [115, 11] on icon at bounding box center [117, 12] width 9 height 9
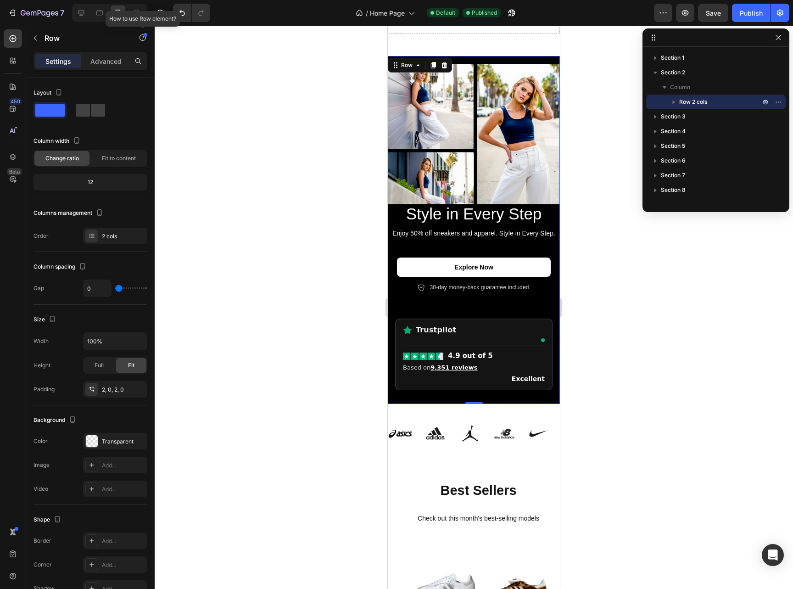
scroll to position [51, 0]
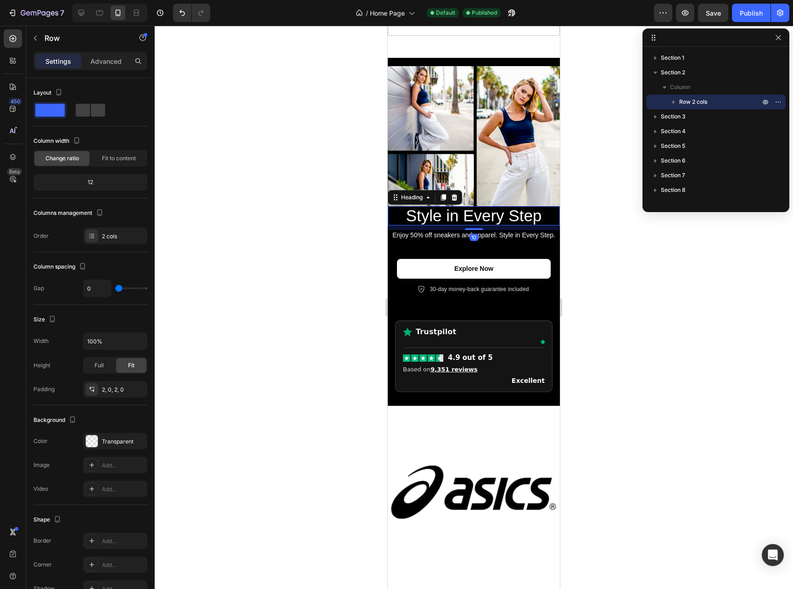
click at [526, 212] on h2 "Style in Every Step" at bounding box center [474, 216] width 172 height 20
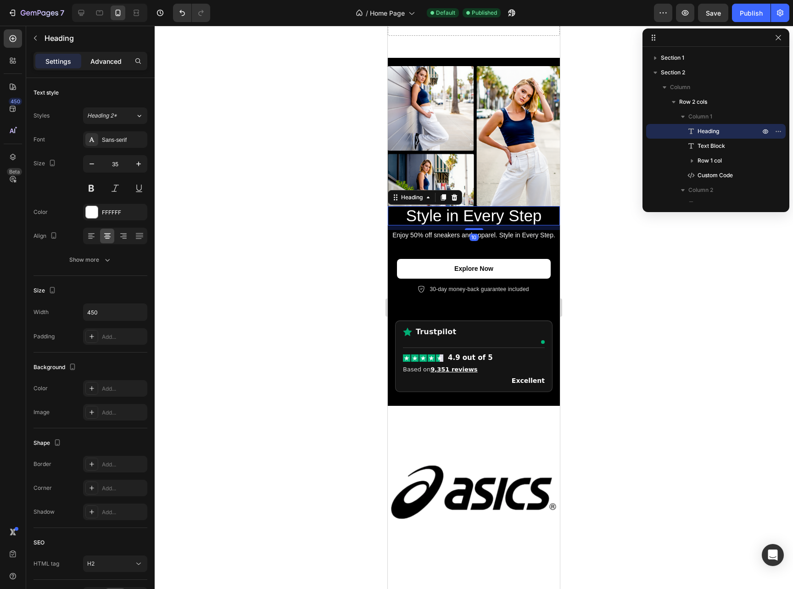
click at [111, 62] on p "Advanced" at bounding box center [105, 61] width 31 height 10
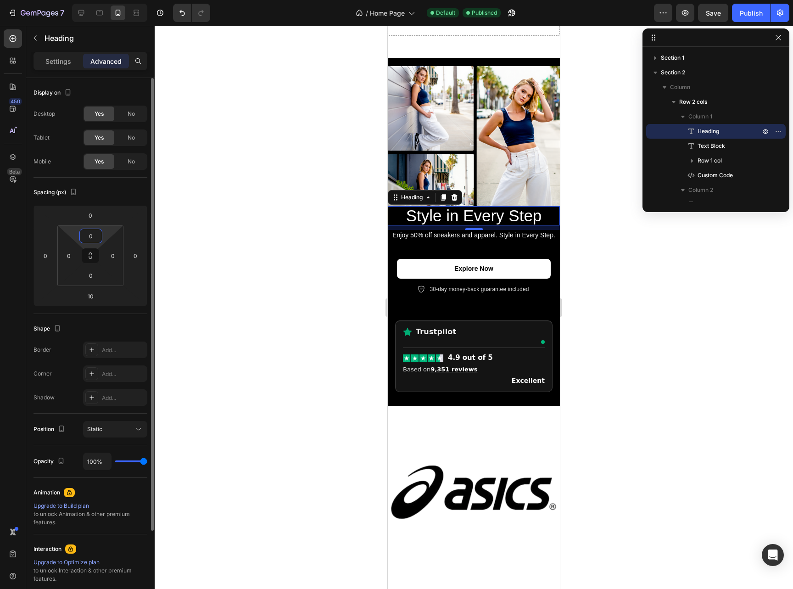
click at [89, 231] on input "0" at bounding box center [91, 236] width 18 height 14
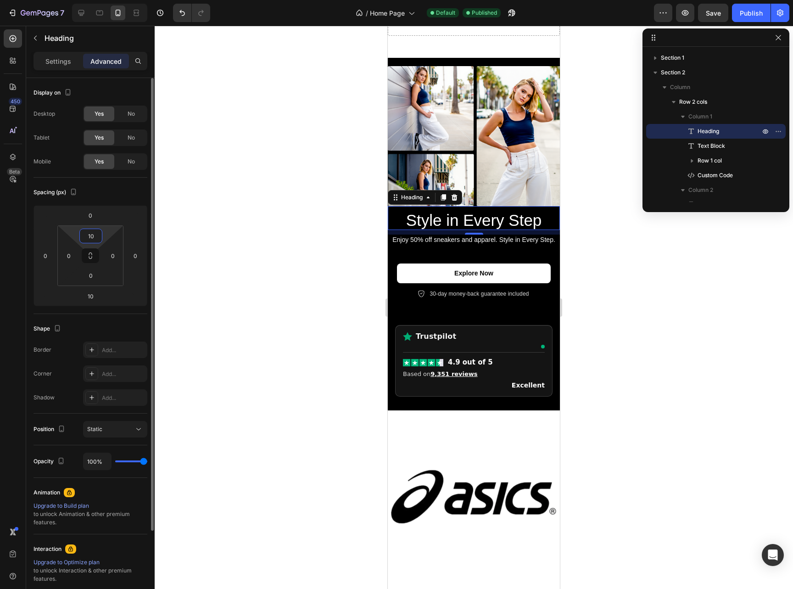
type input "1"
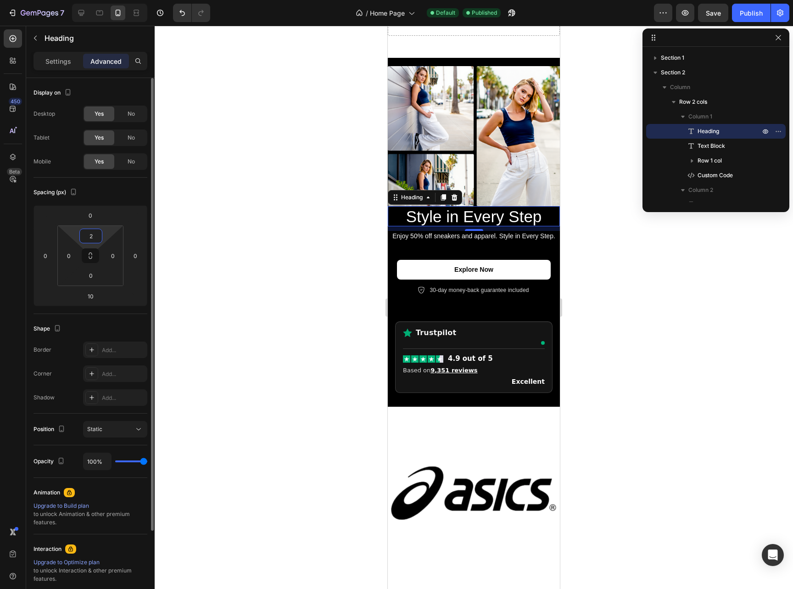
type input "20"
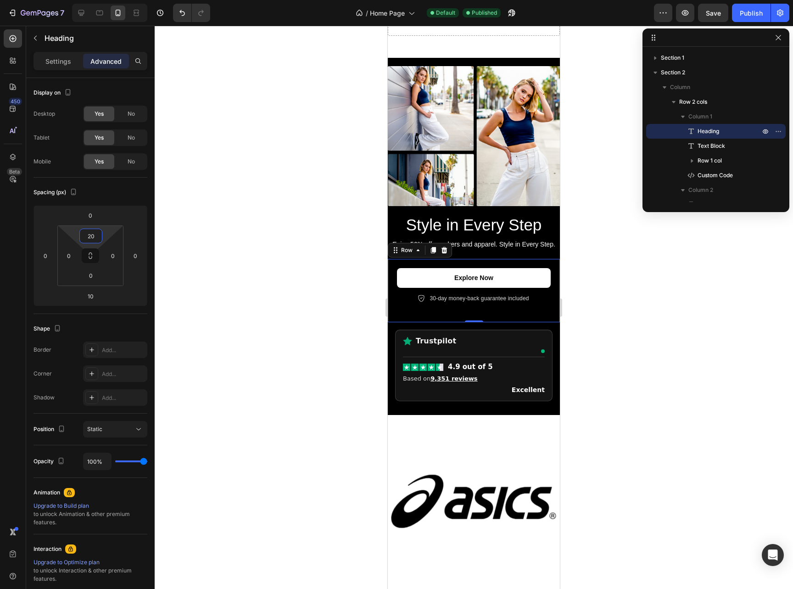
click at [473, 259] on div "Explore Now Button Icon 30-day money-back guarantee included Text Block Row Row…" at bounding box center [474, 290] width 172 height 63
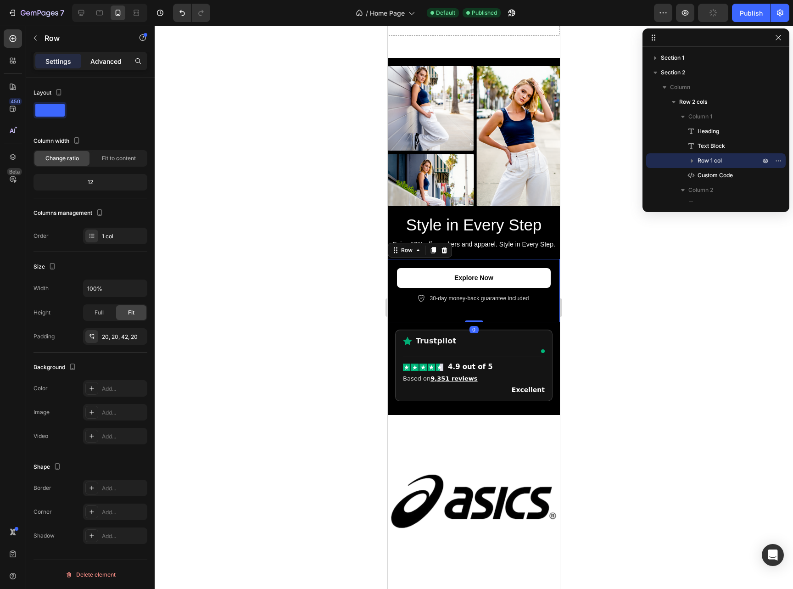
click at [91, 58] on p "Advanced" at bounding box center [105, 61] width 31 height 10
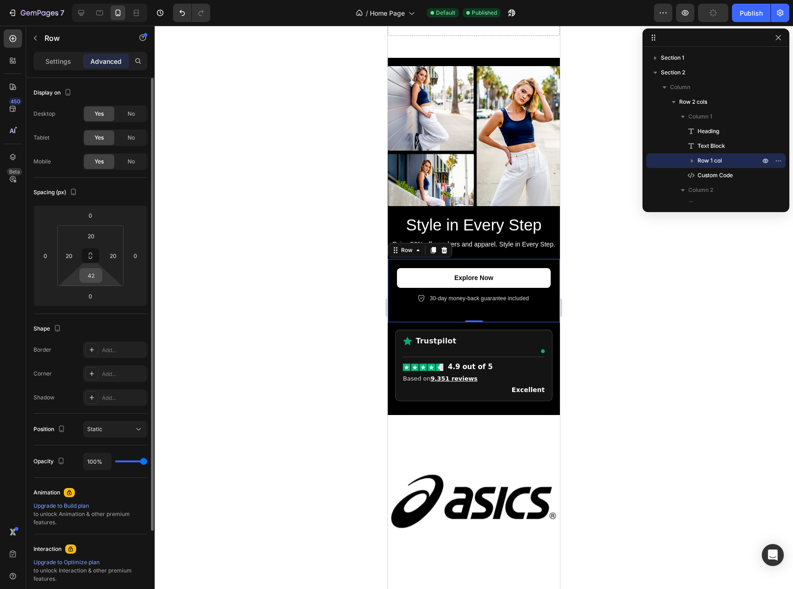
click at [96, 277] on input "42" at bounding box center [91, 276] width 18 height 14
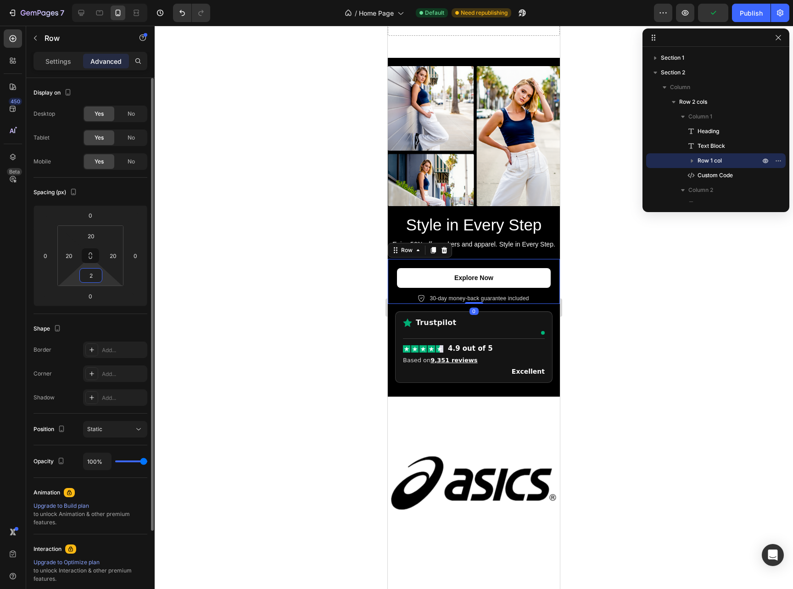
type input "20"
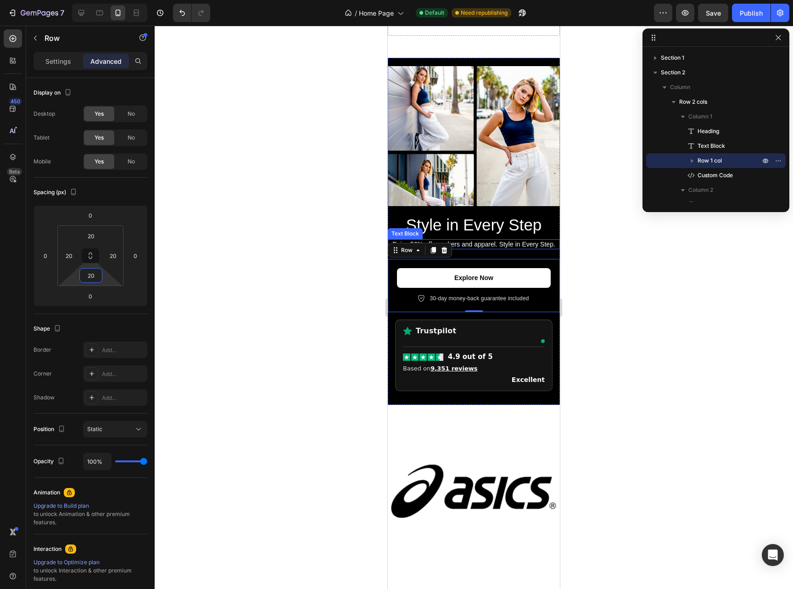
click at [487, 242] on p "Enjoy 50% off sneakers and apparel. Style in Every Step." at bounding box center [474, 244] width 170 height 8
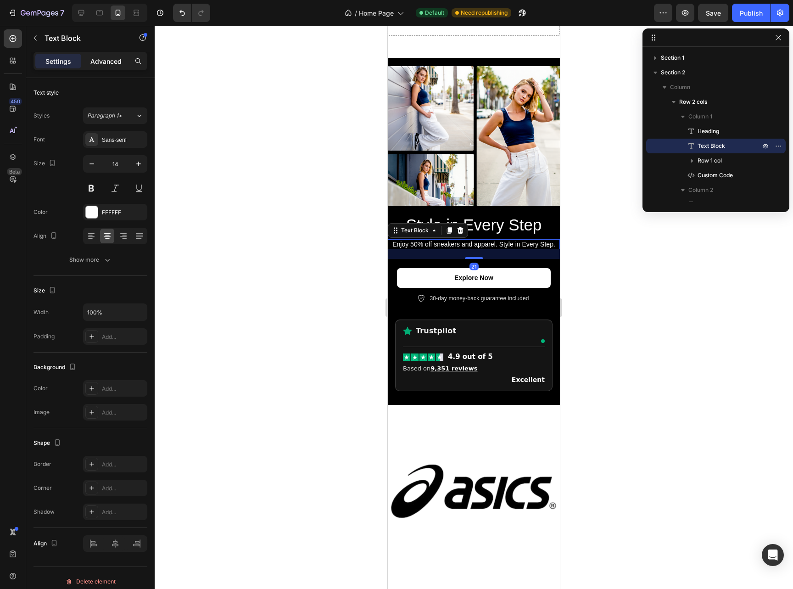
click at [99, 67] on div "Advanced" at bounding box center [106, 61] width 46 height 15
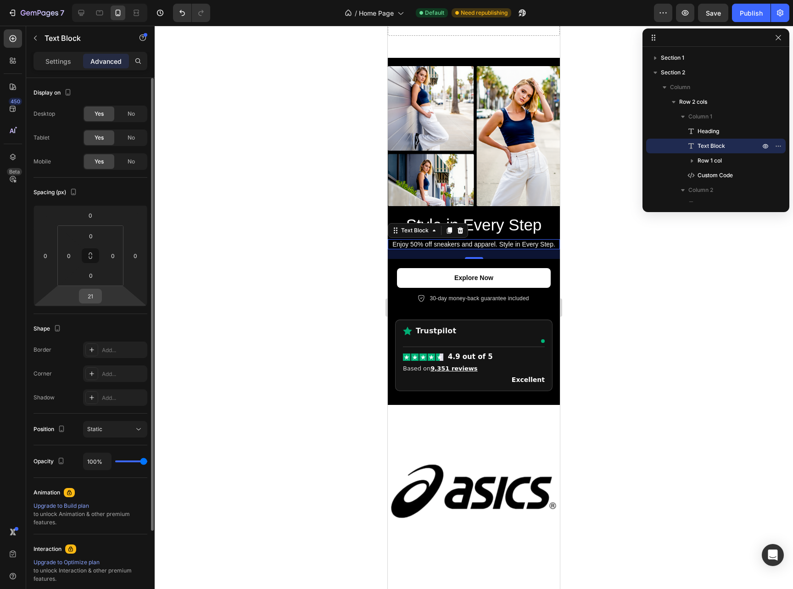
click at [93, 299] on input "21" at bounding box center [90, 296] width 18 height 14
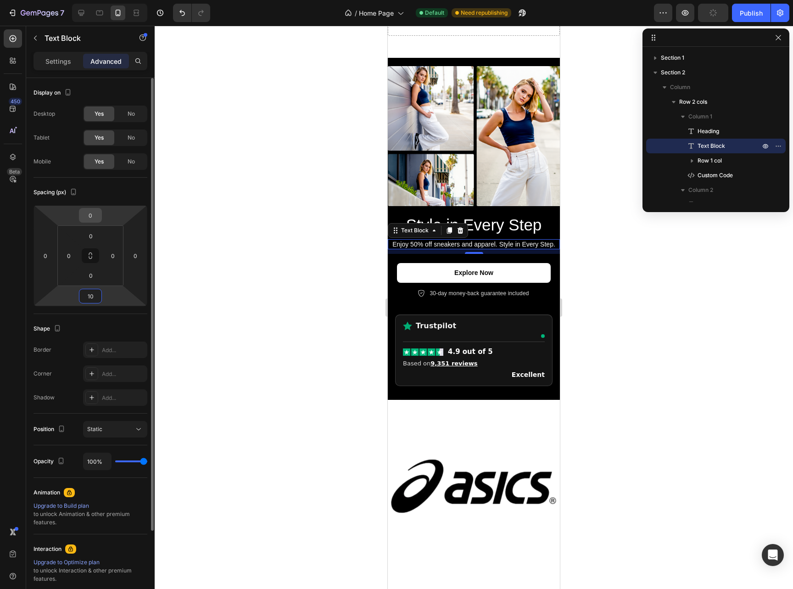
type input "10"
click at [85, 215] on input "0" at bounding box center [90, 215] width 18 height 14
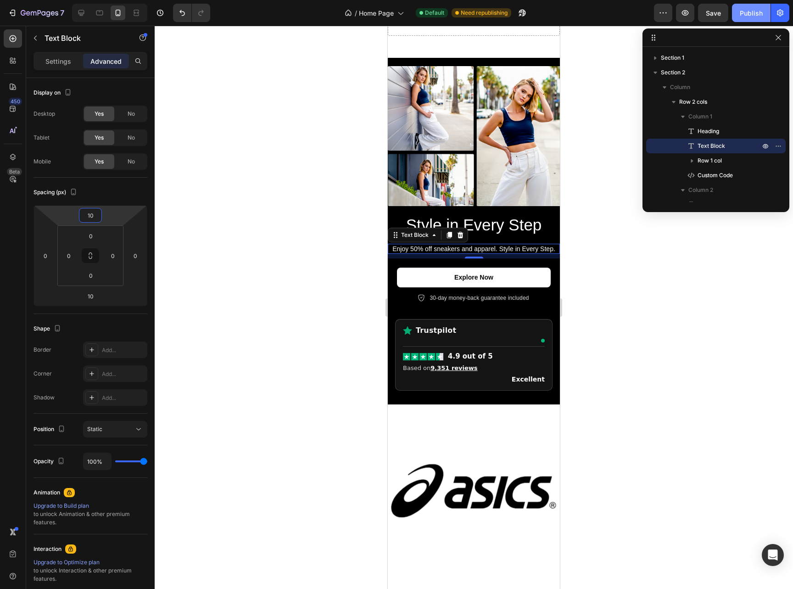
type input "10"
click at [751, 14] on div "Publish" at bounding box center [751, 13] width 23 height 10
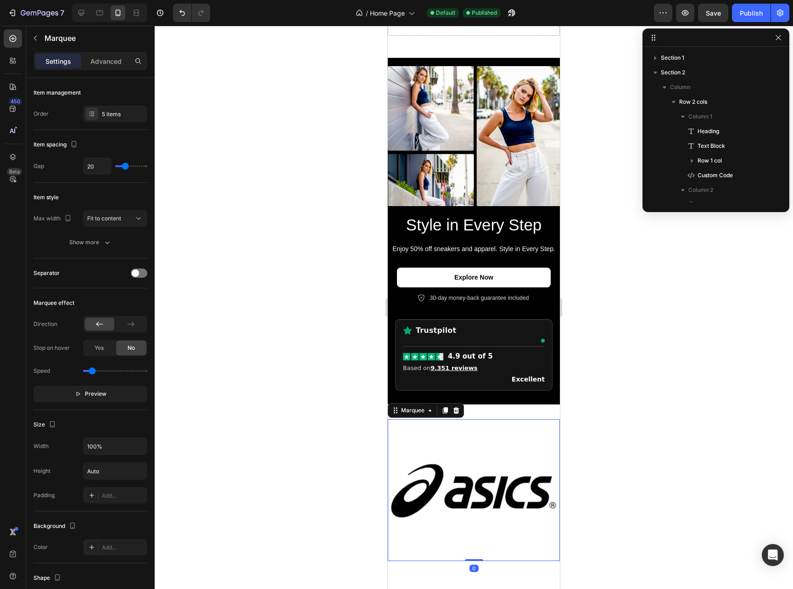
scroll to position [128, 0]
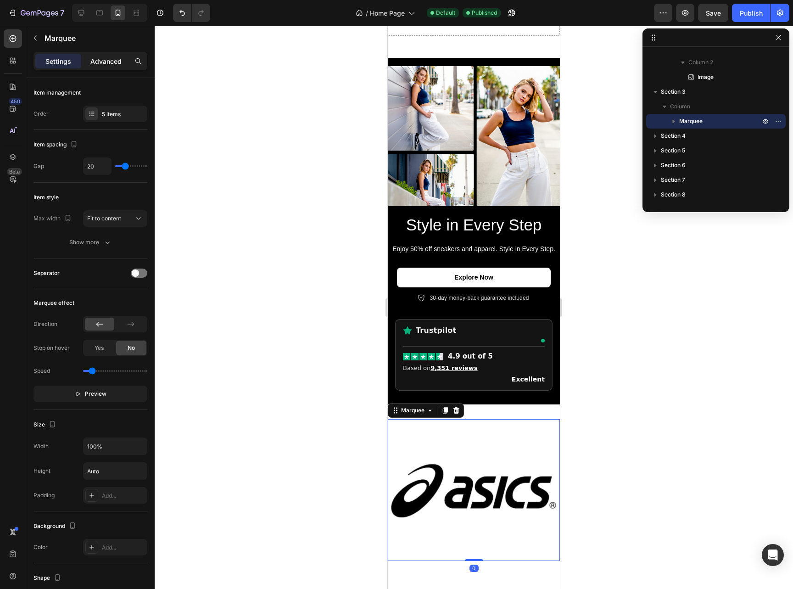
click at [100, 67] on div "Advanced" at bounding box center [106, 61] width 46 height 15
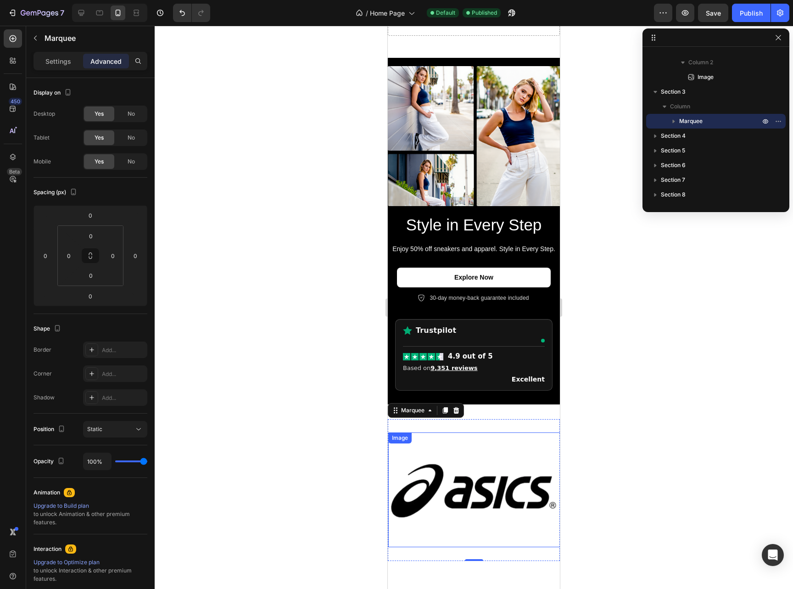
click at [478, 477] on img at bounding box center [475, 490] width 174 height 115
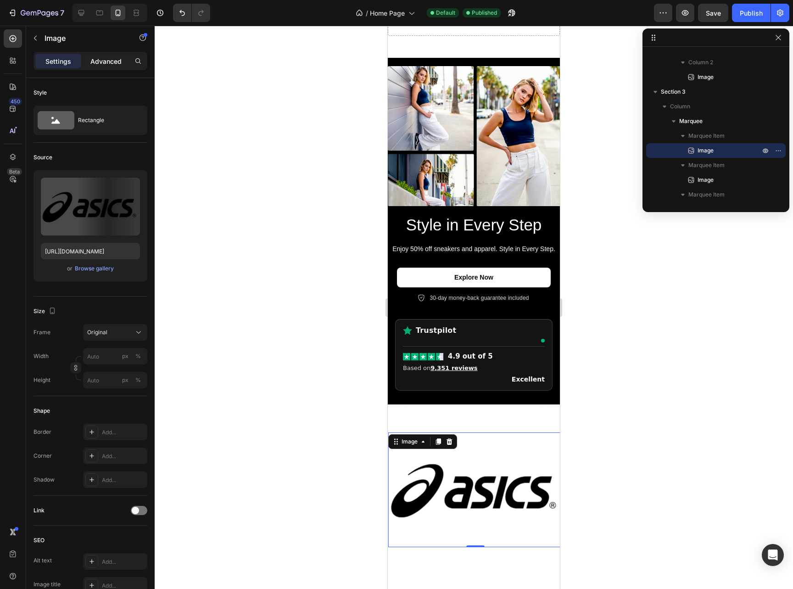
click at [98, 66] on p "Advanced" at bounding box center [105, 61] width 31 height 10
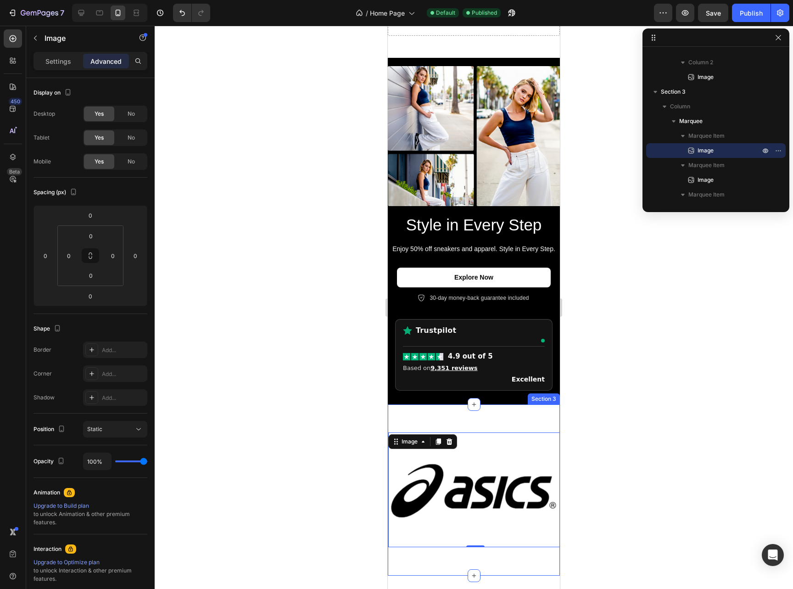
click at [475, 410] on div "Image 0 Image Image Image Image Image 0 Image Image Image Image Marquee Section…" at bounding box center [474, 490] width 172 height 171
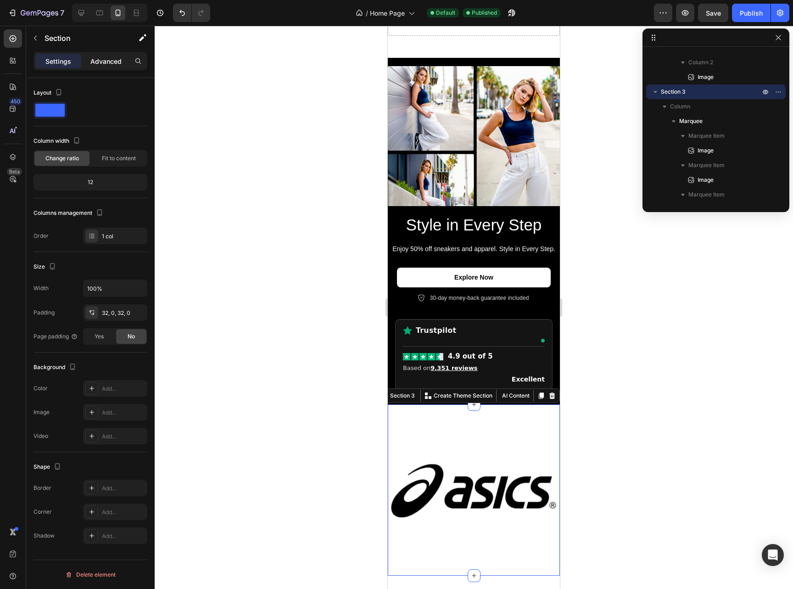
click at [100, 62] on p "Advanced" at bounding box center [105, 61] width 31 height 10
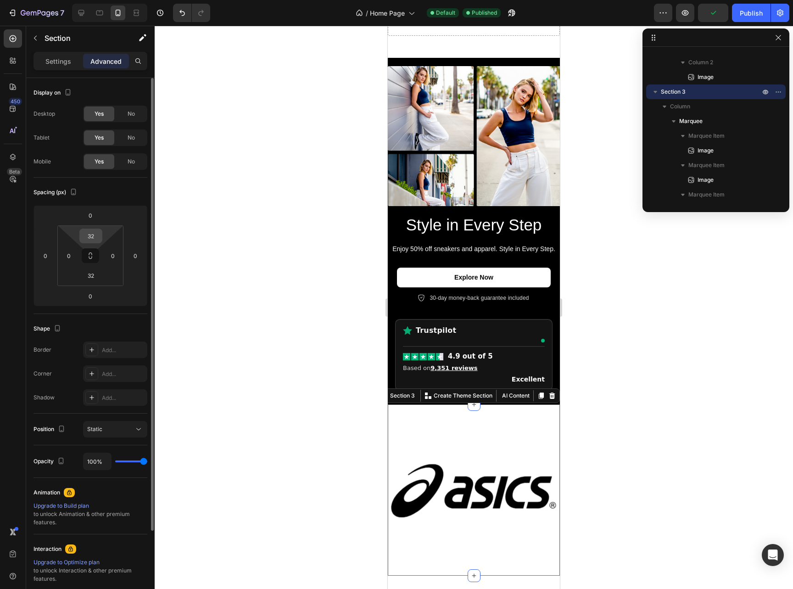
click at [98, 230] on input "32" at bounding box center [91, 236] width 18 height 14
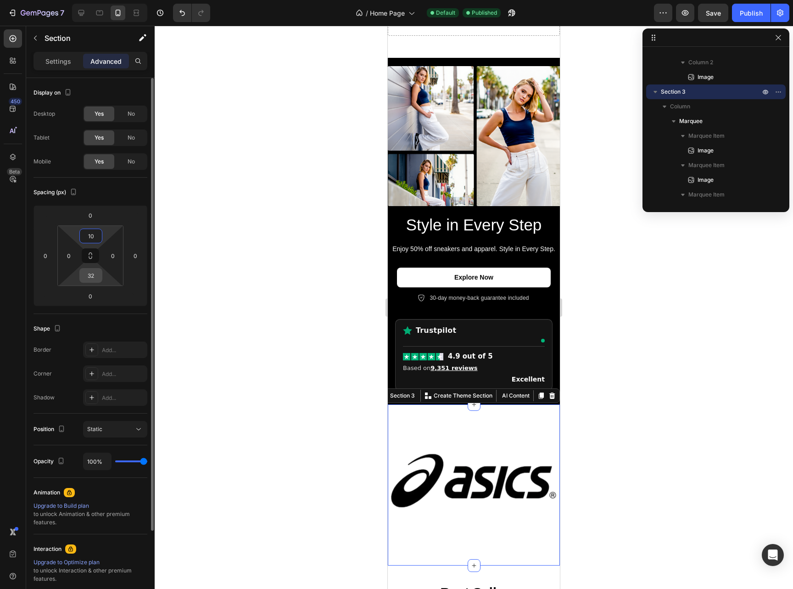
type input "10"
click at [97, 274] on input "32" at bounding box center [91, 276] width 18 height 14
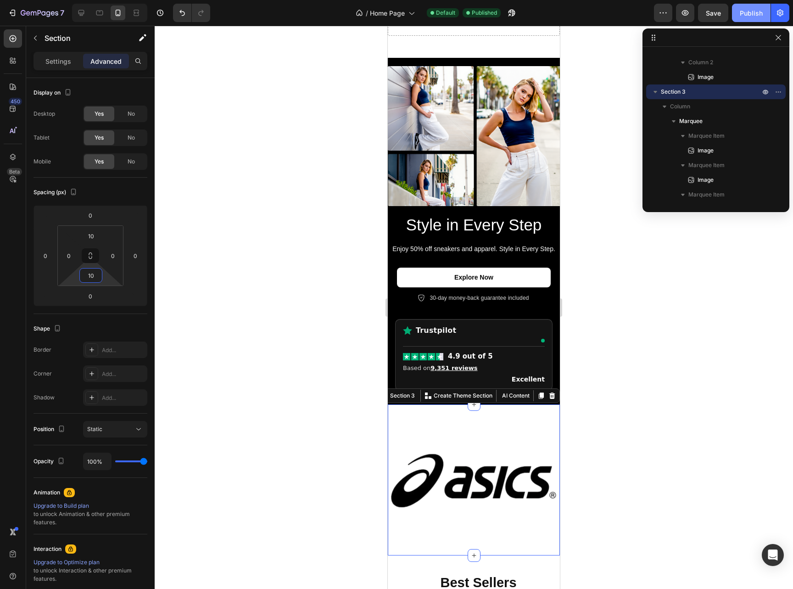
type input "10"
click at [744, 15] on div "Publish" at bounding box center [751, 13] width 23 height 10
click at [696, 448] on div at bounding box center [474, 307] width 639 height 563
